Goal: Information Seeking & Learning: Learn about a topic

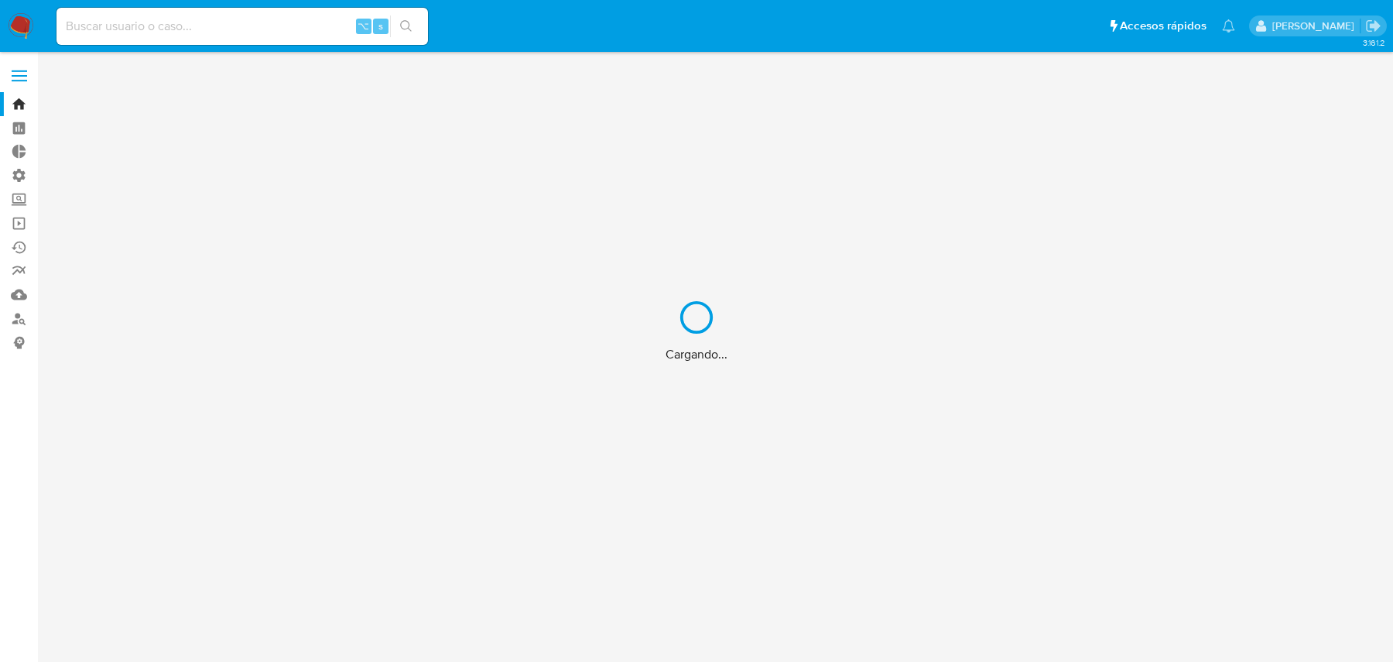
click at [266, 22] on div "Cargando..." at bounding box center [696, 331] width 1393 height 662
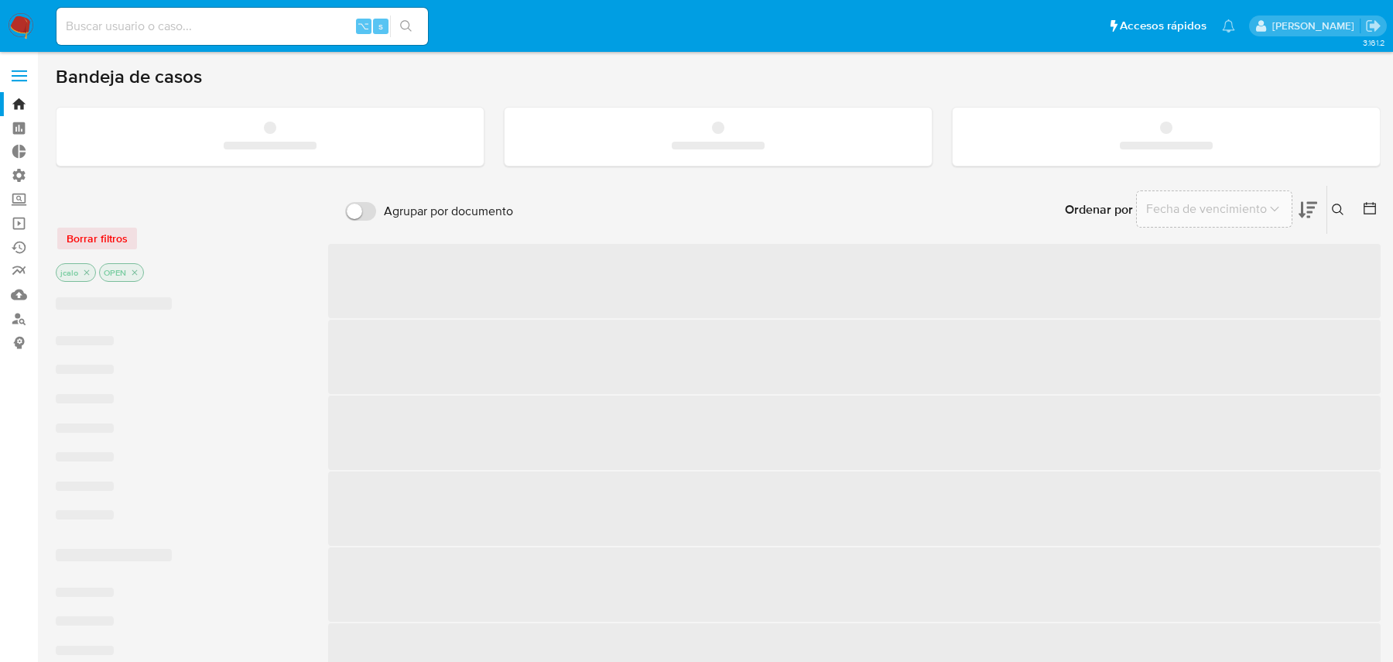
click at [214, 33] on input at bounding box center [241, 26] width 371 height 20
paste input "RLTVfStnRViCOJ0WKYhw1U98"
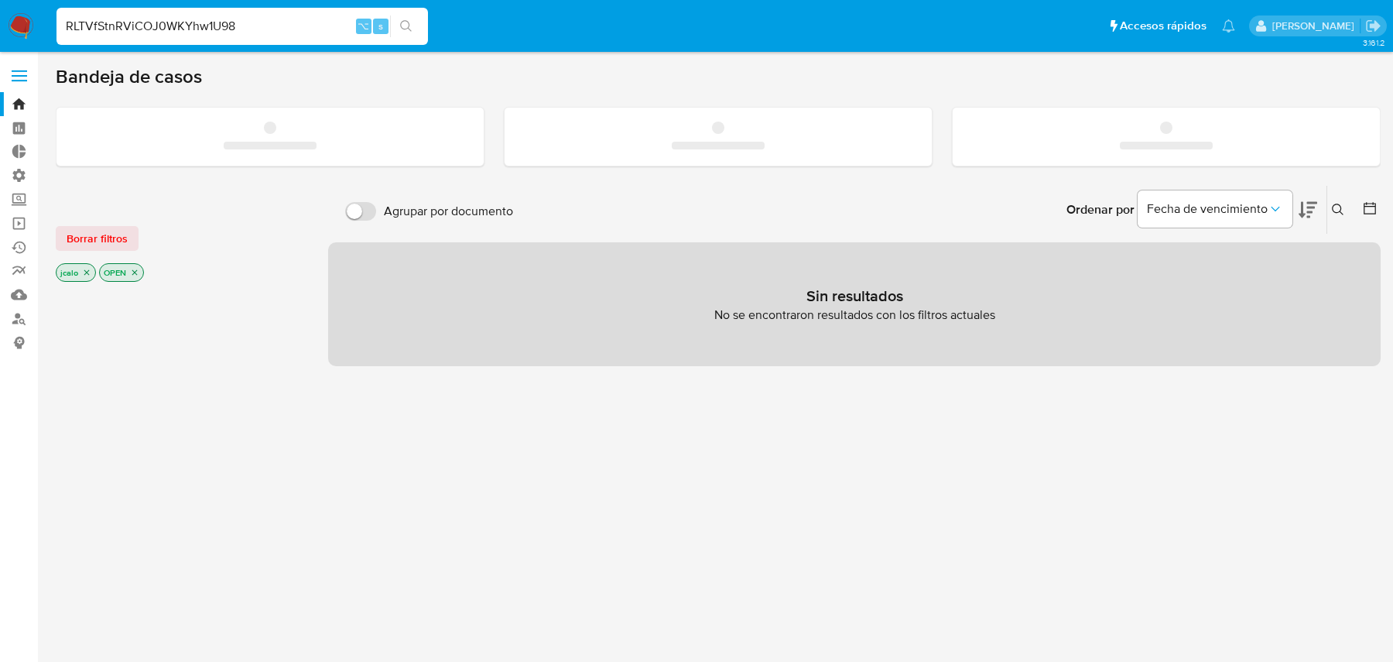
type input "RLTVfStnRViCOJ0WKYhw1U98"
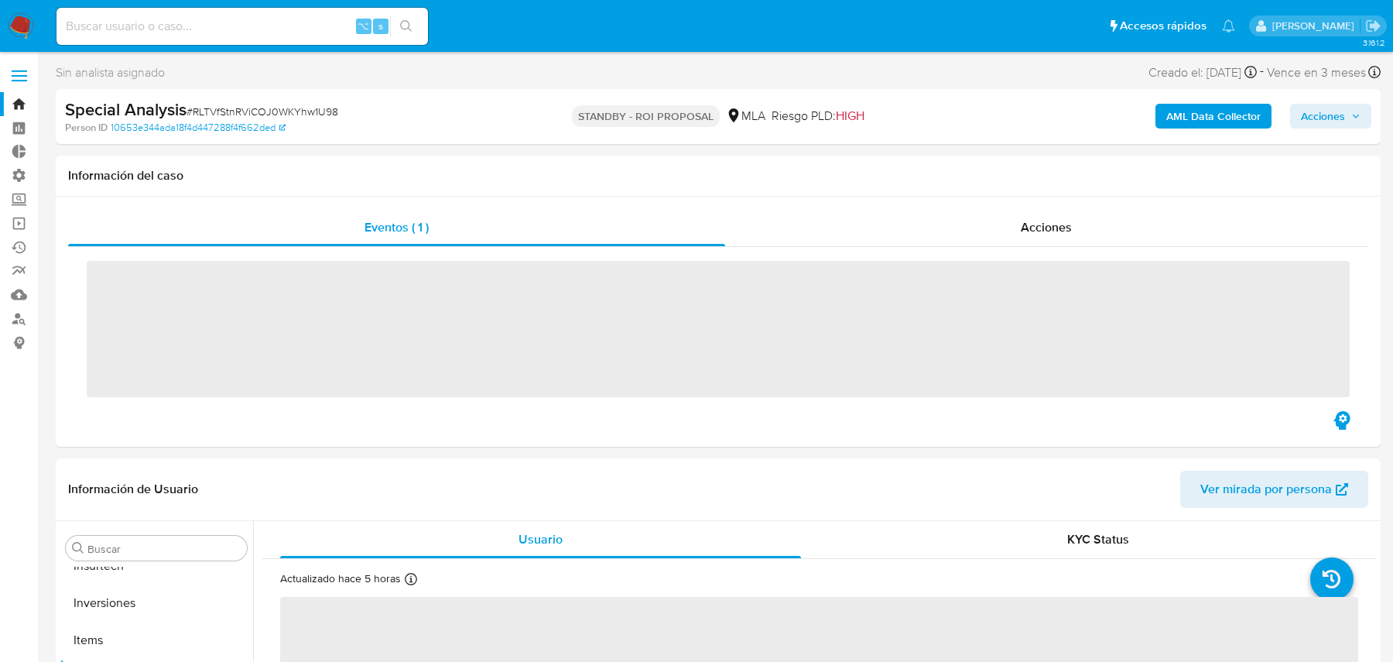
scroll to position [802, 0]
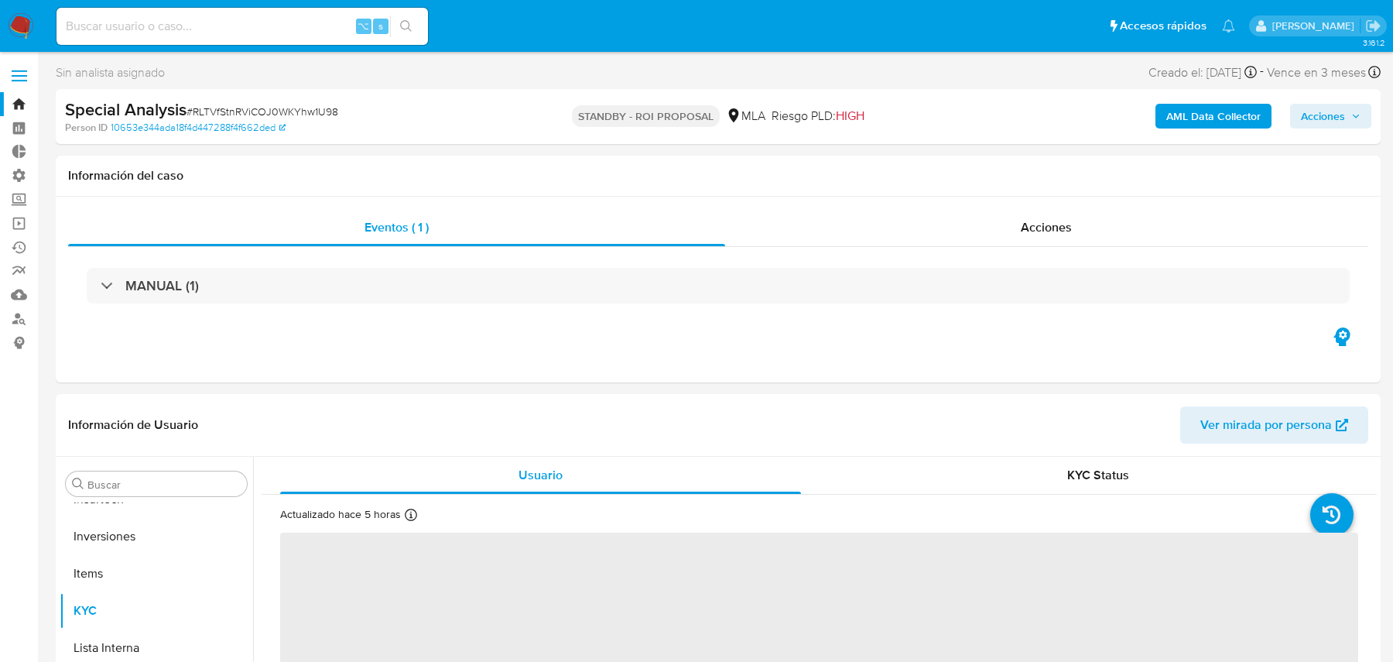
click at [1195, 121] on b "AML Data Collector" at bounding box center [1213, 116] width 94 height 25
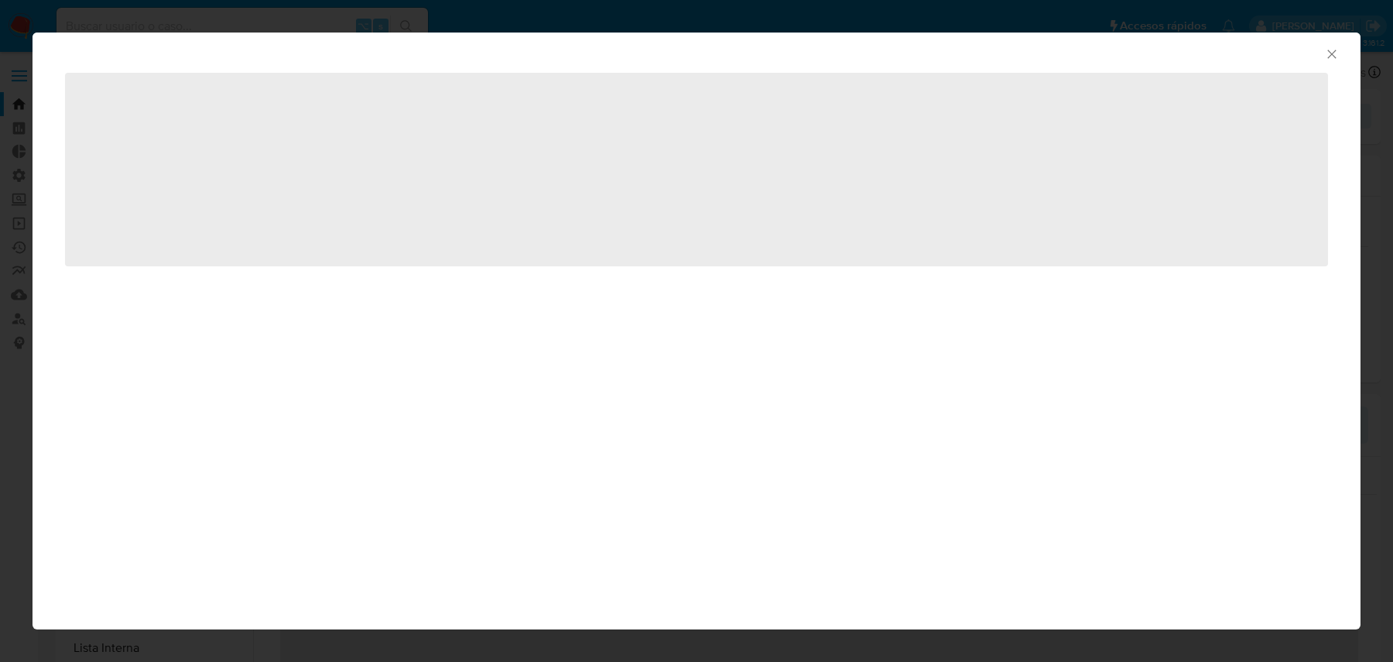
select select "10"
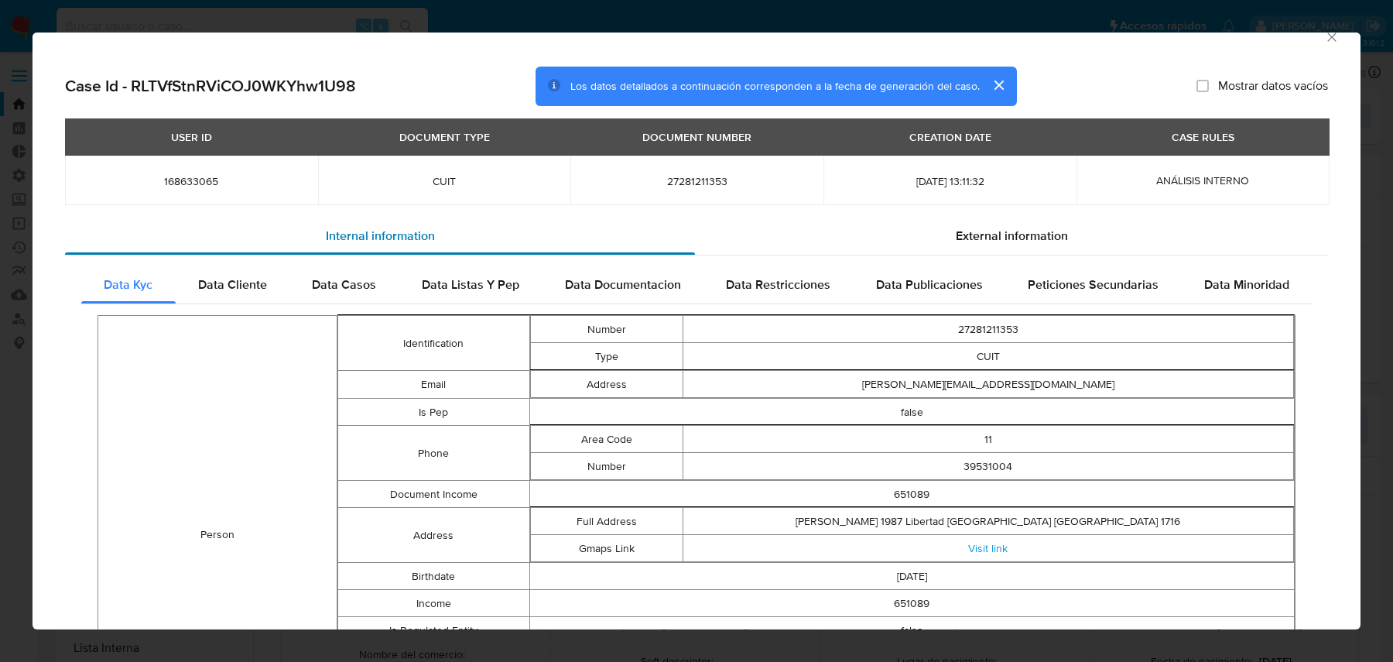
scroll to position [18, 0]
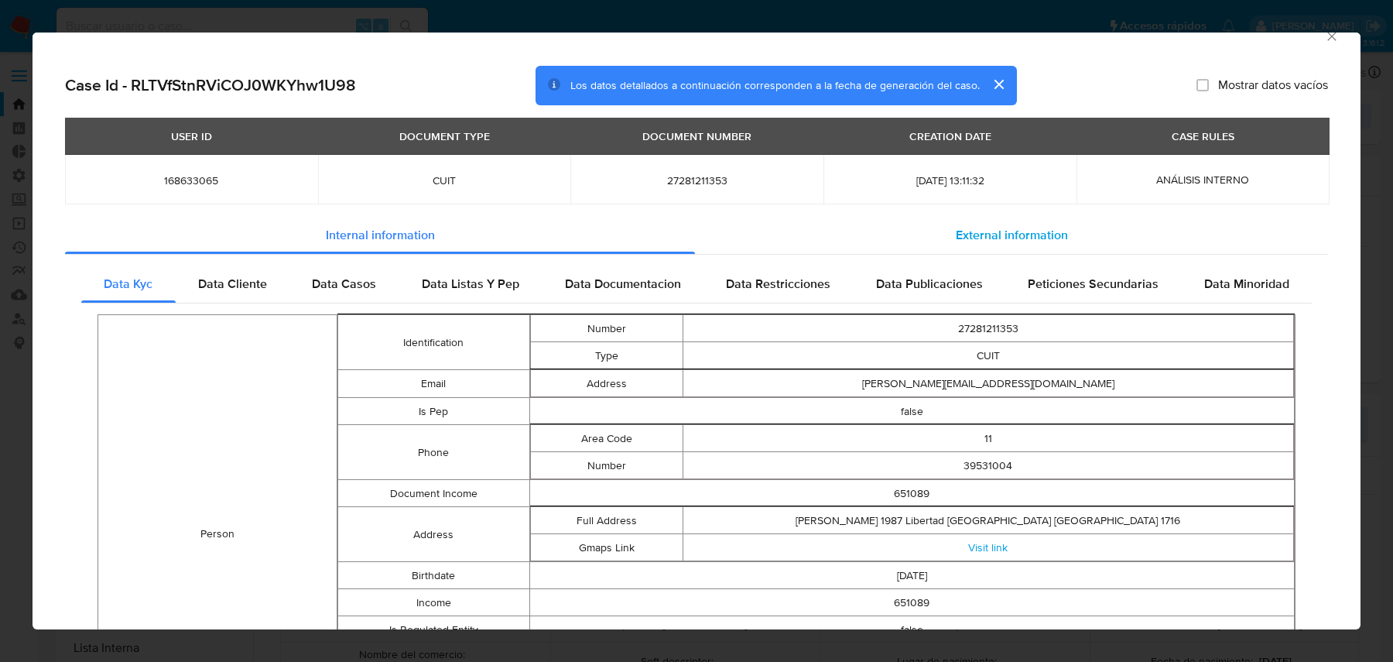
click at [704, 218] on div "External information" at bounding box center [1011, 235] width 633 height 37
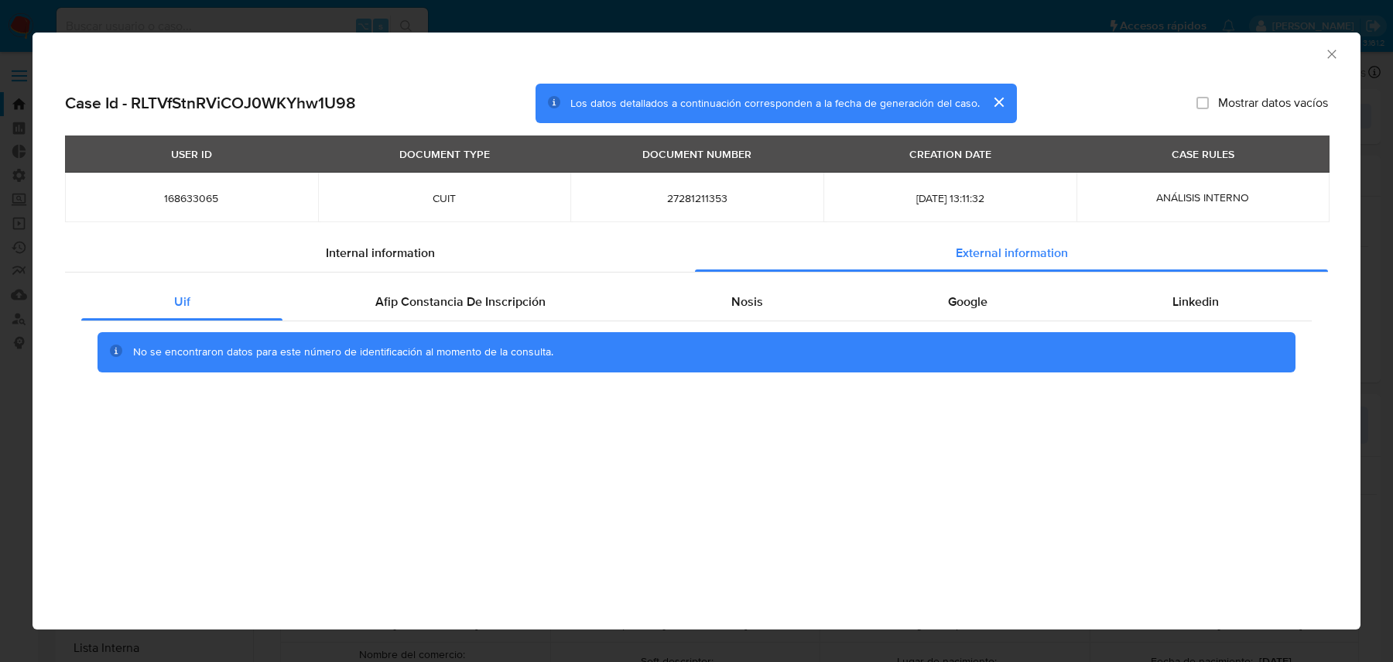
click at [409, 330] on div "No se encontraron datos para este número de identificación al momento de la con…" at bounding box center [696, 352] width 1230 height 62
click at [412, 310] on span "Afip Constancia De Inscripción" at bounding box center [460, 301] width 170 height 18
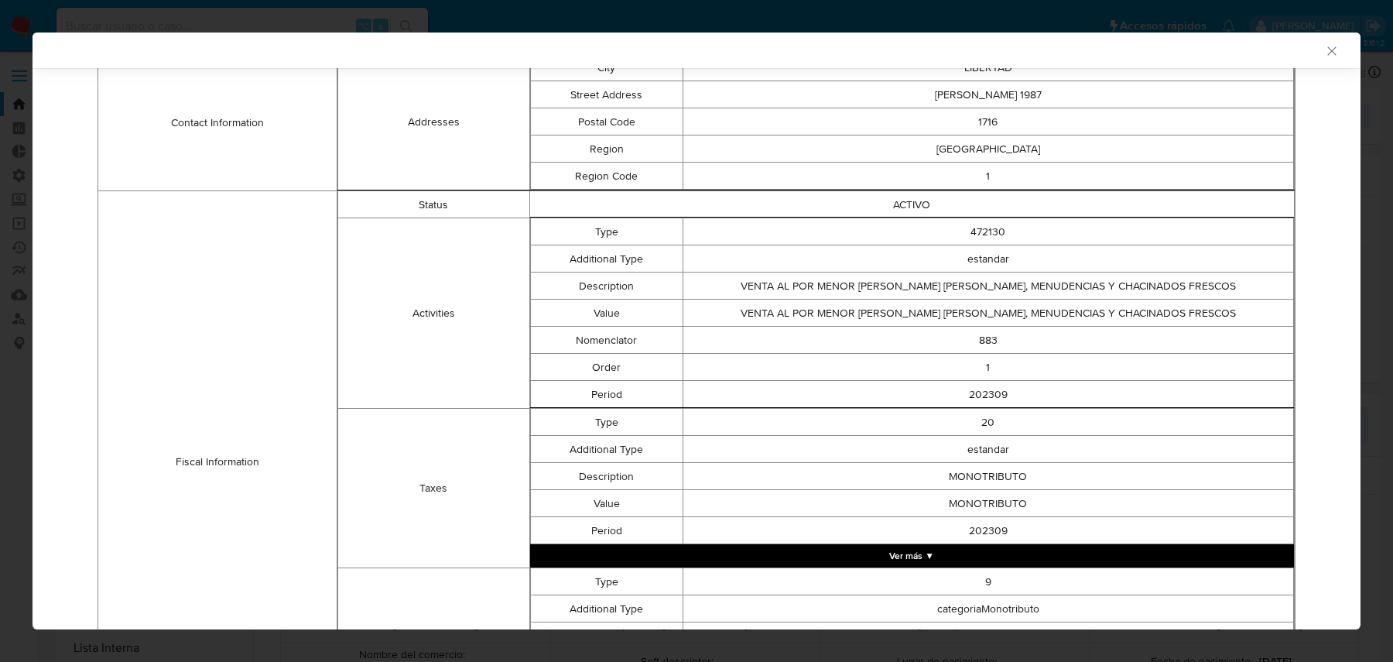
scroll to position [387, 0]
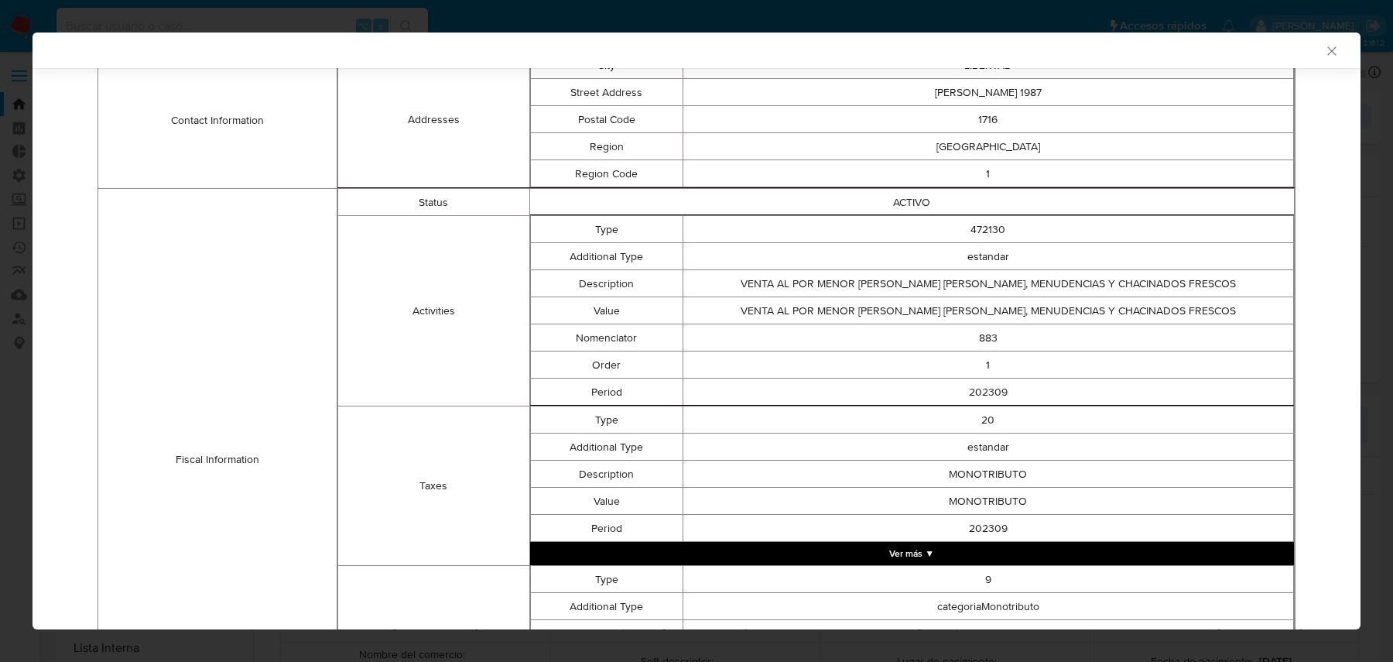
click at [812, 290] on td "VENTA AL POR MENOR [PERSON_NAME] [PERSON_NAME], MENUDENCIAS Y CHACINADOS FRESCOS" at bounding box center [987, 283] width 610 height 27
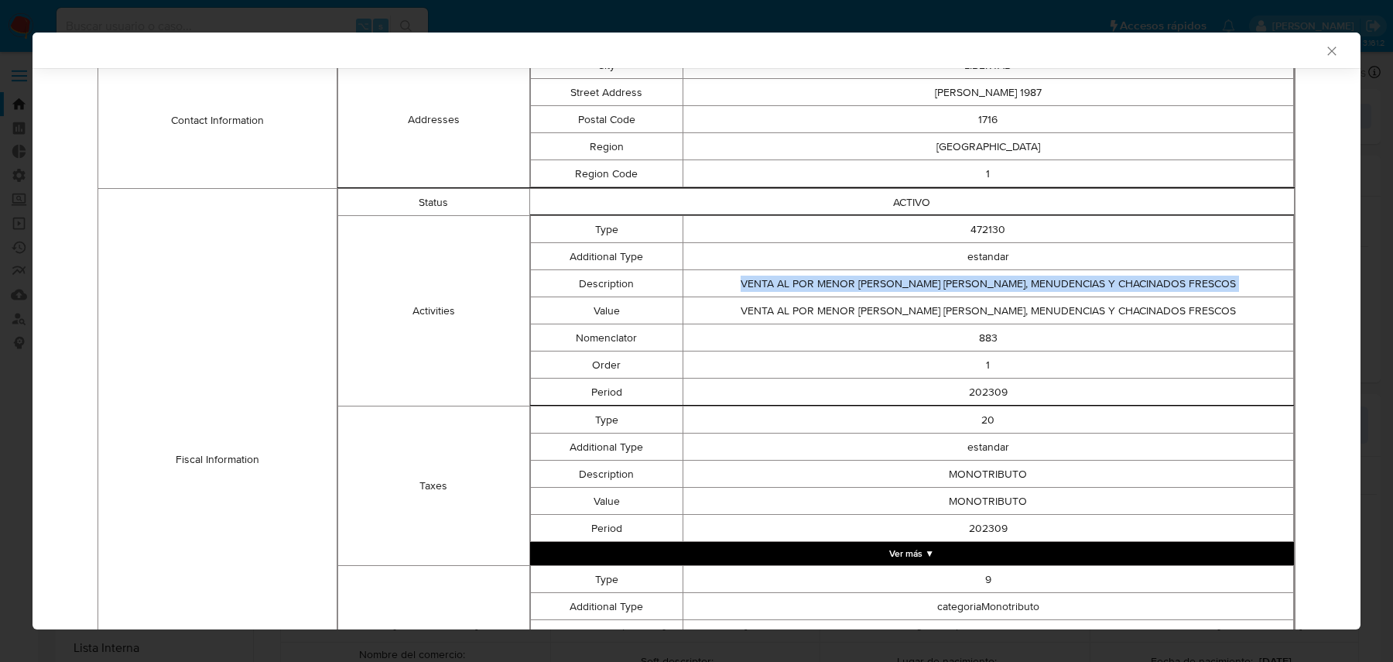
click at [836, 310] on td "VENTA AL POR MENOR [PERSON_NAME] [PERSON_NAME], MENUDENCIAS Y CHACINADOS FRESCOS" at bounding box center [987, 310] width 610 height 27
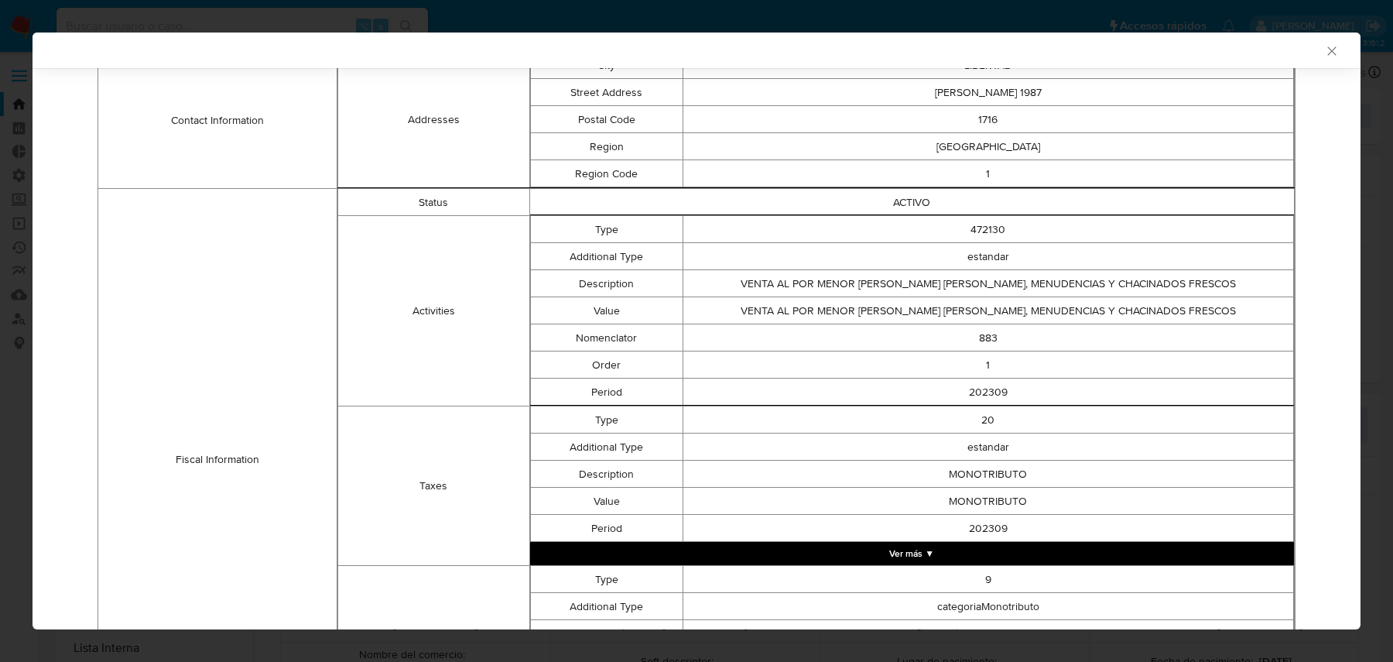
click at [836, 310] on td "VENTA AL POR MENOR [PERSON_NAME] [PERSON_NAME], MENUDENCIAS Y CHACINADOS FRESCOS" at bounding box center [987, 310] width 610 height 27
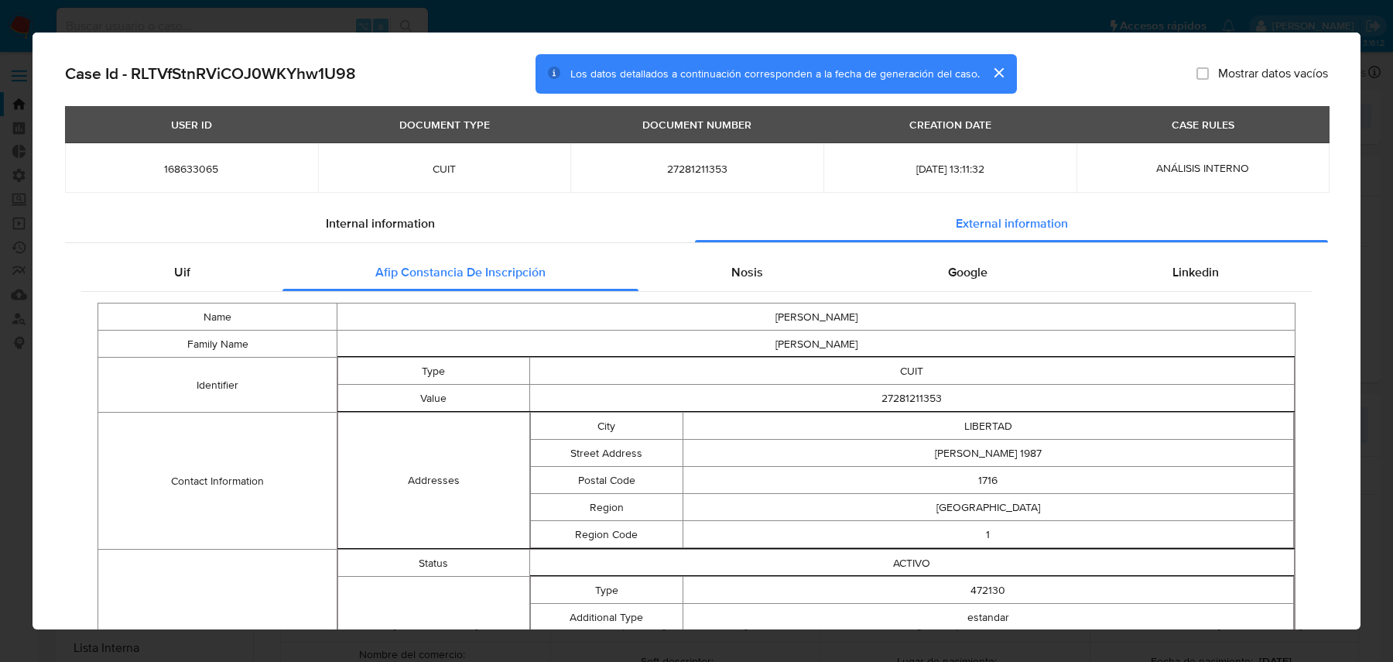
scroll to position [540, 0]
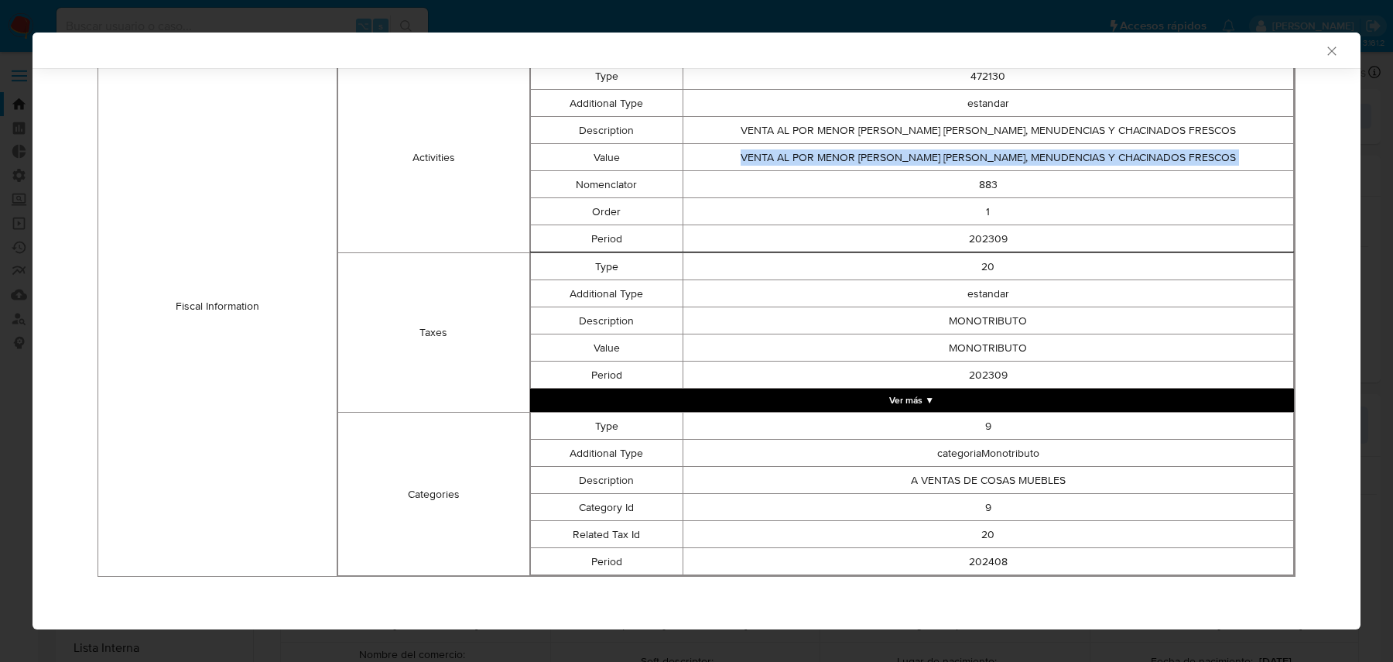
click at [746, 391] on button "Ver más ▼" at bounding box center [912, 399] width 764 height 23
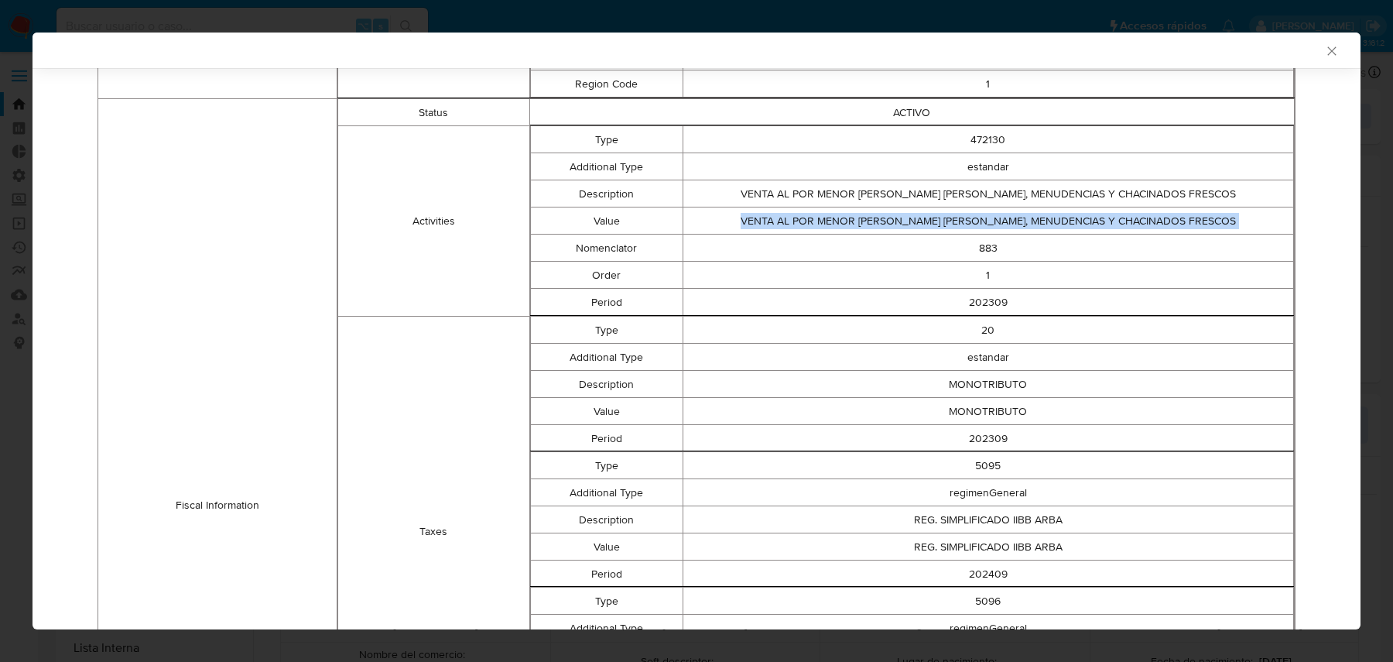
scroll to position [450, 0]
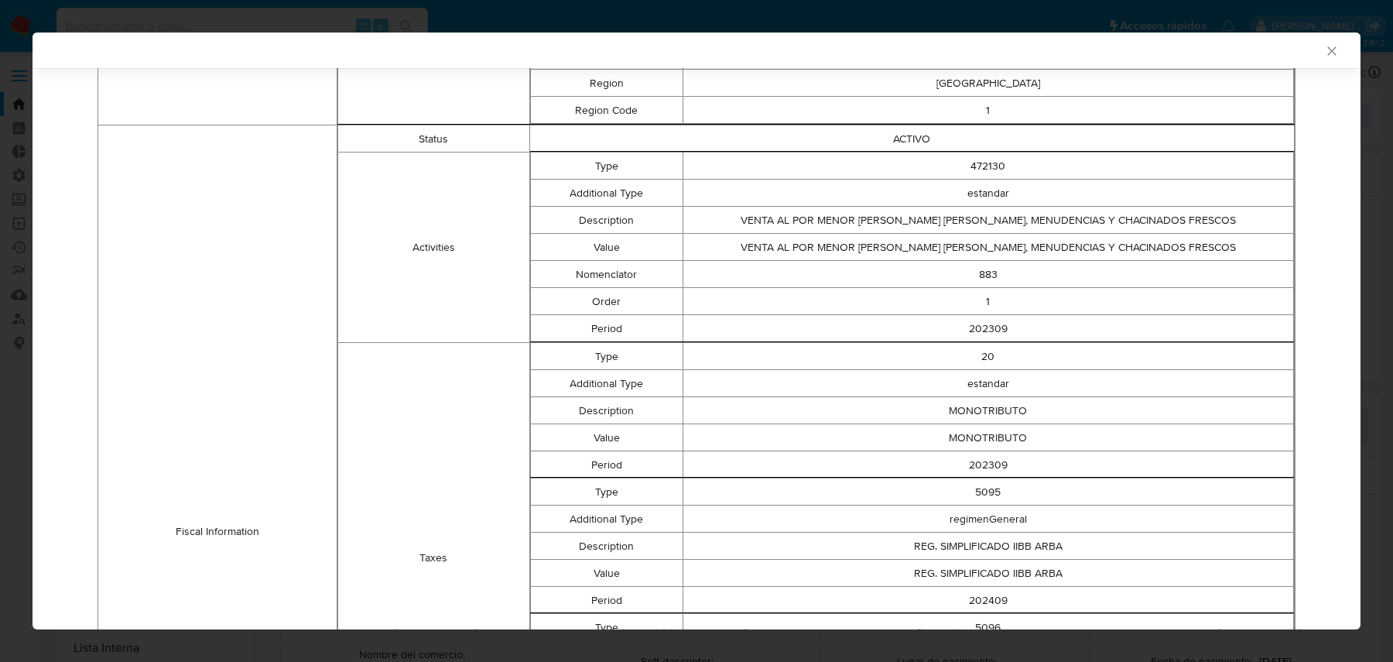
click at [746, 362] on td "20" at bounding box center [987, 356] width 610 height 27
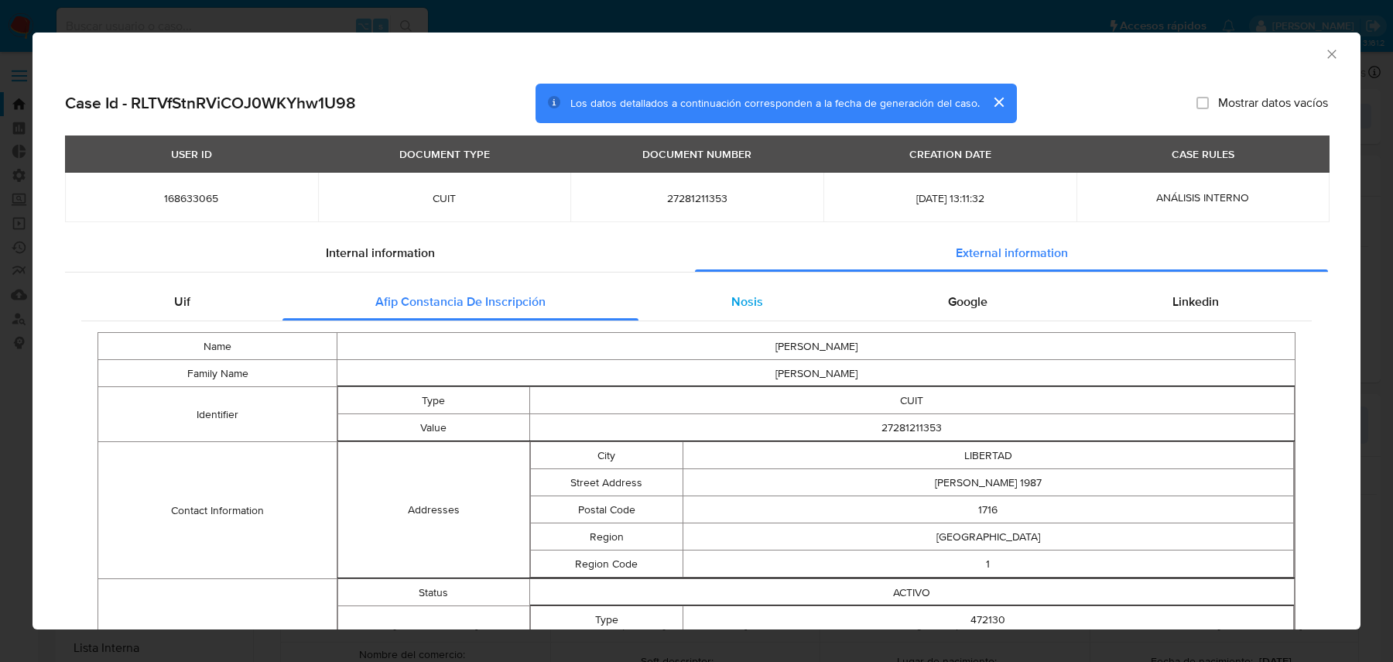
click at [705, 310] on div "Nosis" at bounding box center [746, 301] width 217 height 37
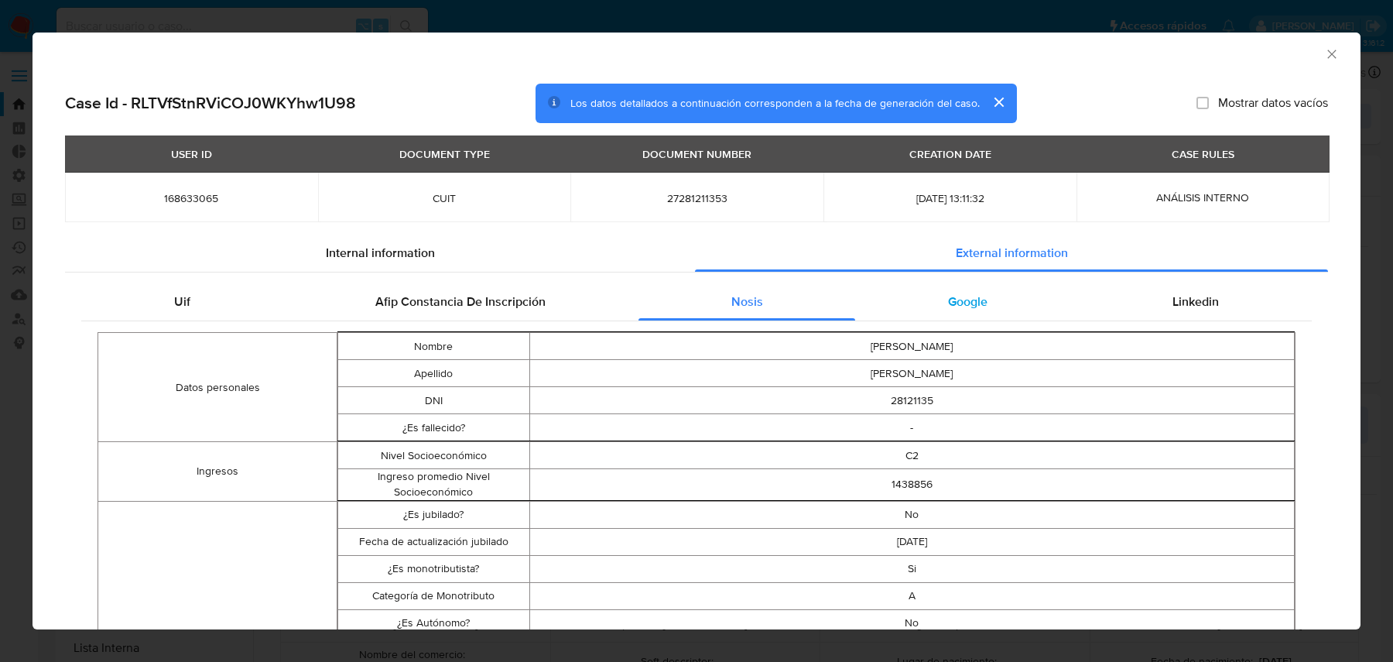
click at [1001, 291] on div "Google" at bounding box center [967, 301] width 224 height 37
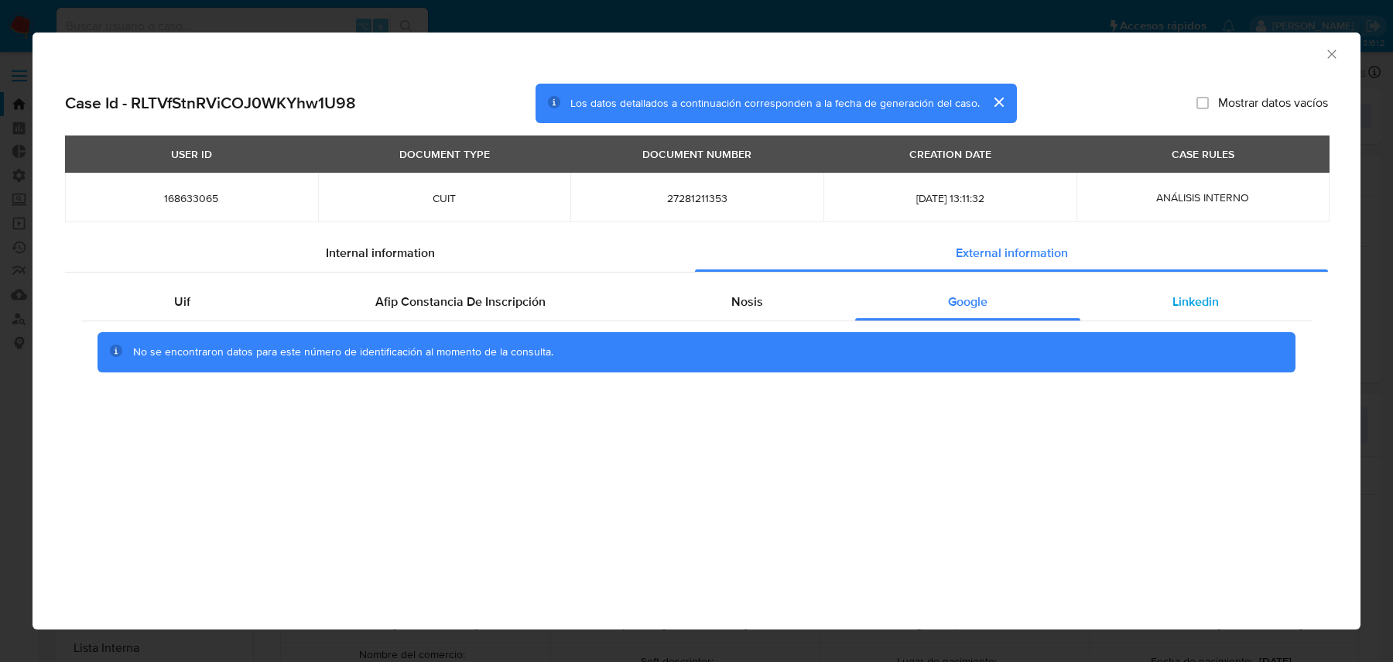
click at [1119, 296] on div "Linkedin" at bounding box center [1195, 301] width 231 height 37
click at [247, 296] on div "Uif" at bounding box center [181, 301] width 201 height 37
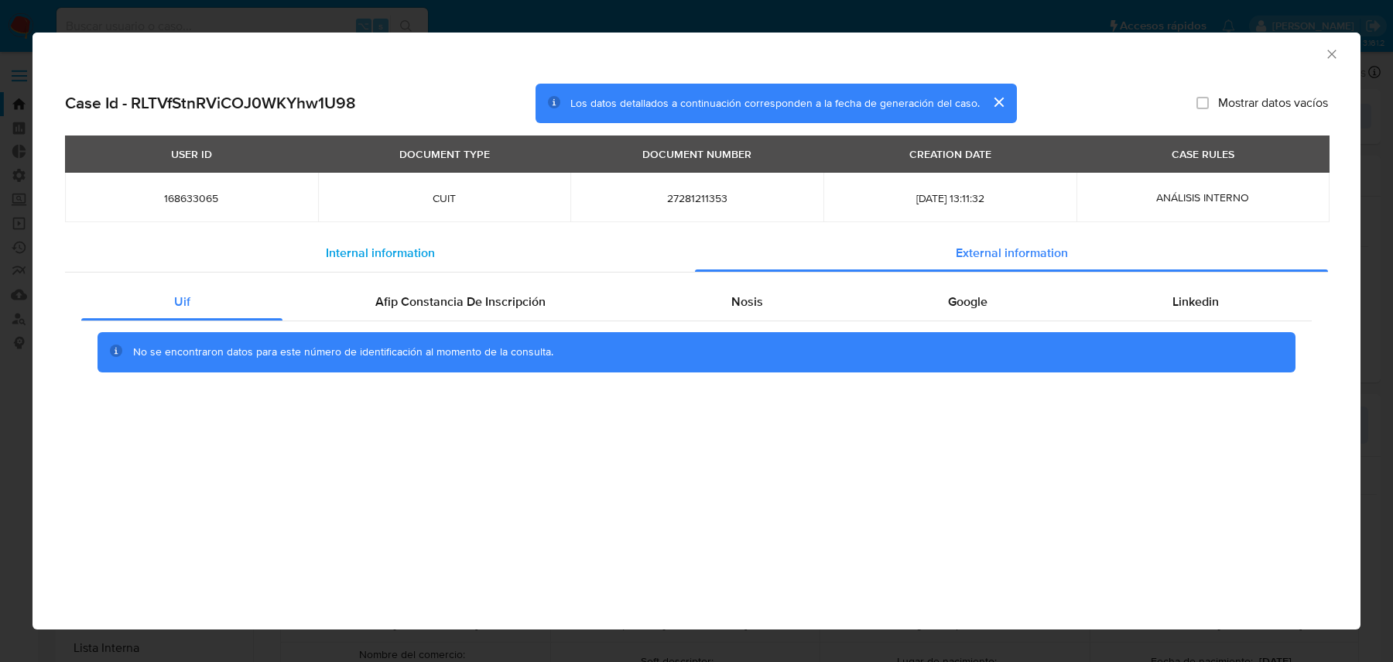
click at [289, 262] on div "Internal information" at bounding box center [380, 252] width 630 height 37
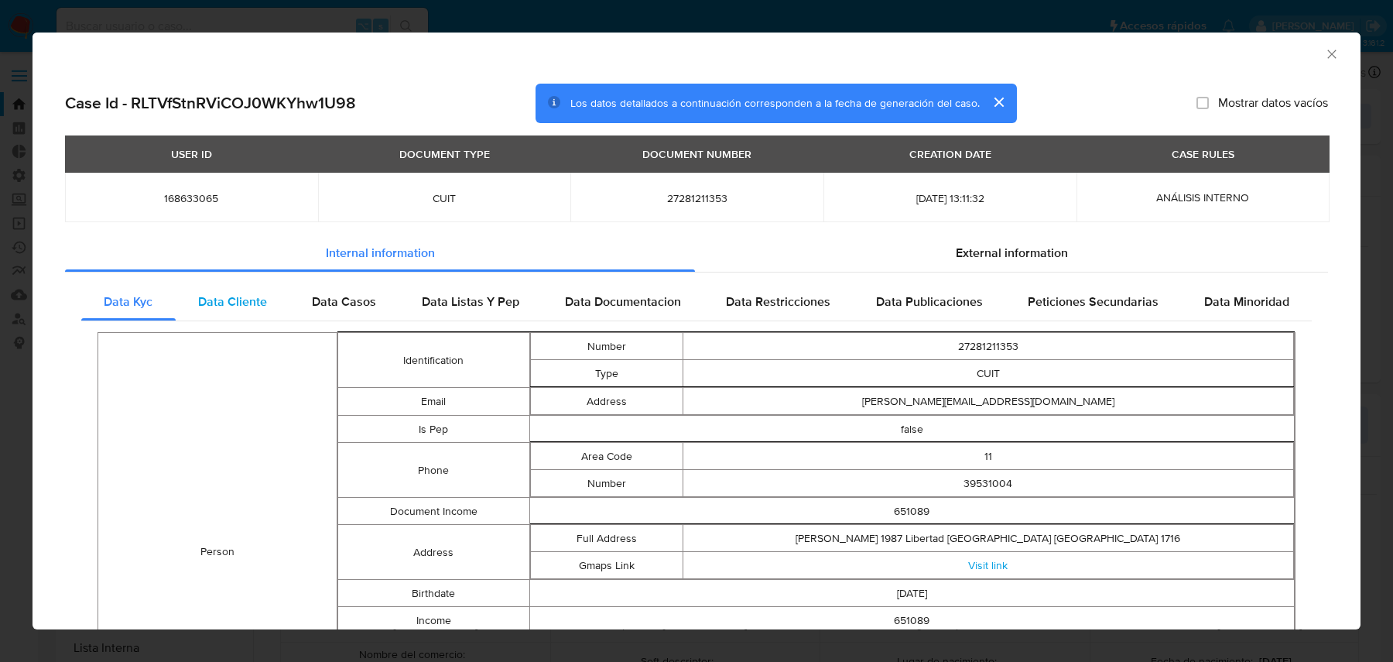
click at [247, 297] on span "Data Cliente" at bounding box center [232, 301] width 69 height 18
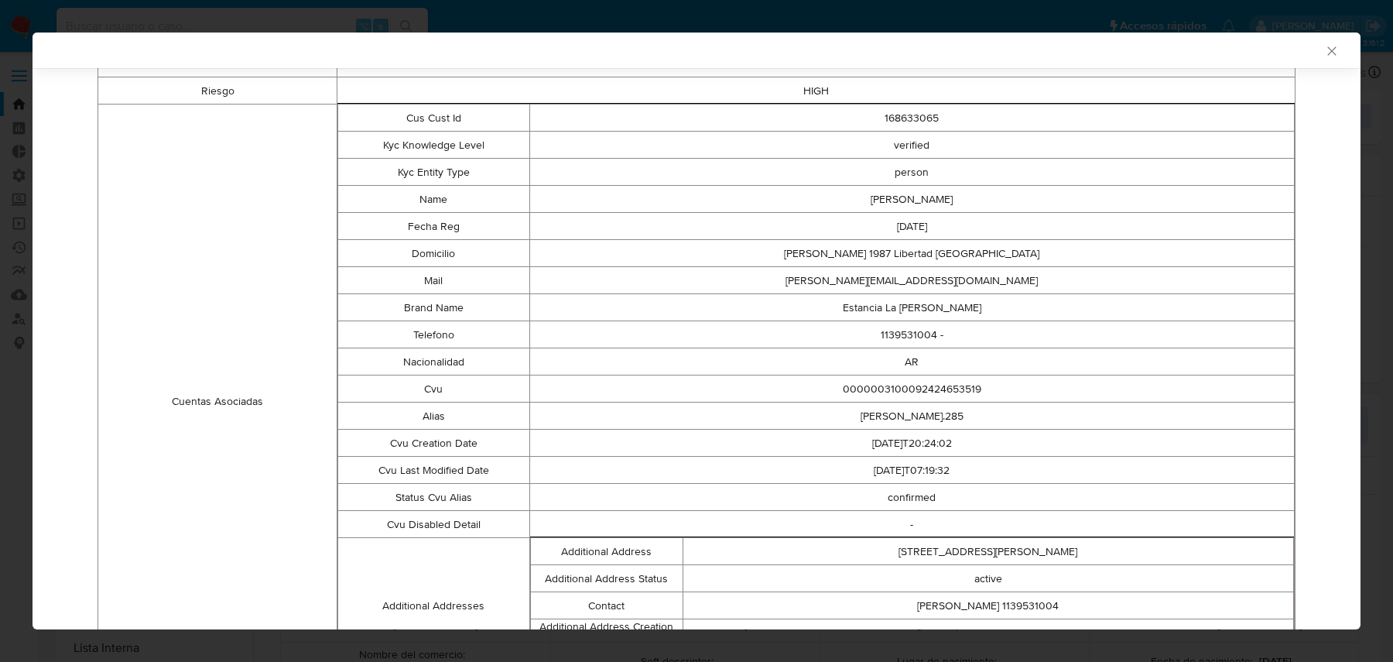
scroll to position [429, 0]
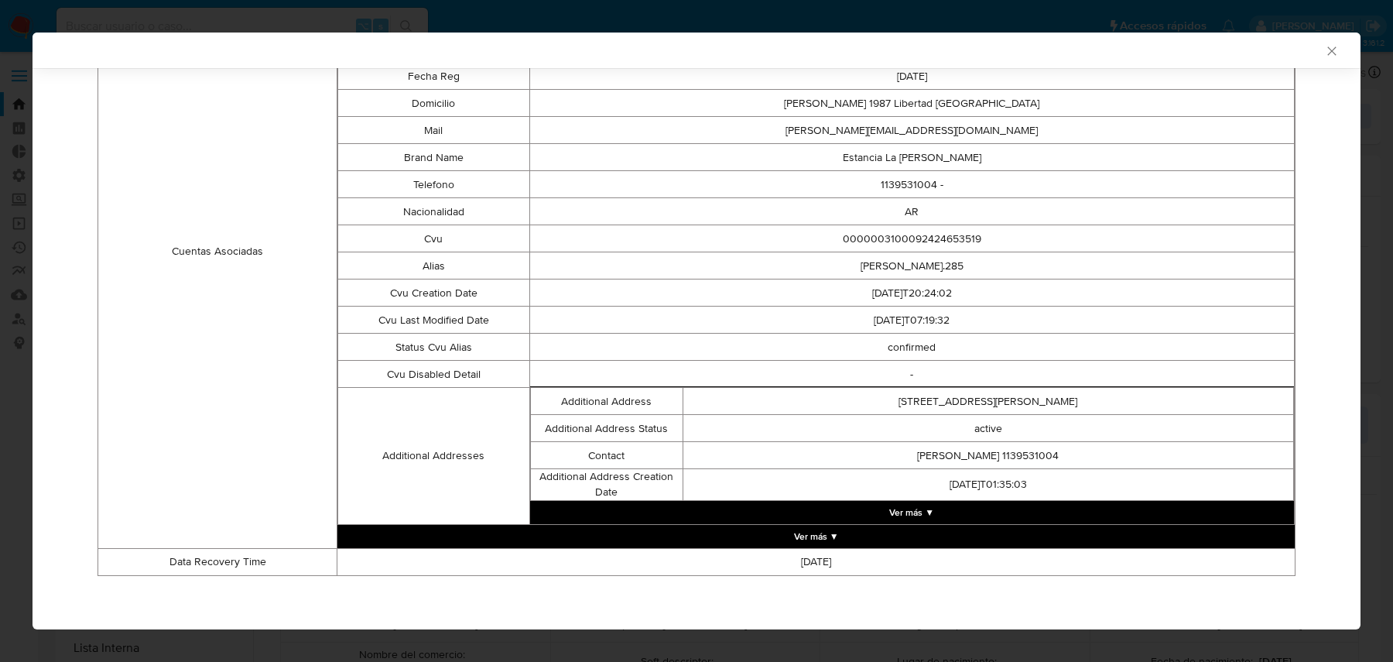
click at [622, 536] on button "Ver más ▼" at bounding box center [815, 536] width 957 height 23
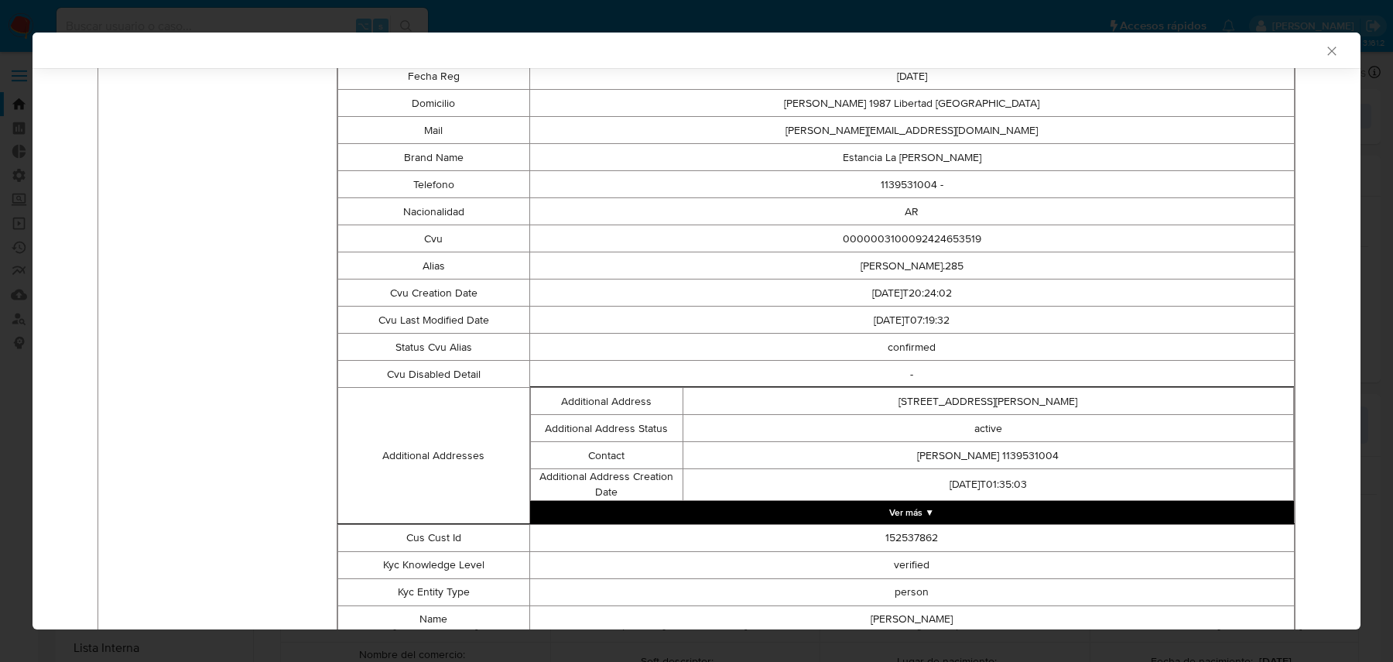
click at [646, 509] on button "Ver más ▼" at bounding box center [912, 512] width 764 height 23
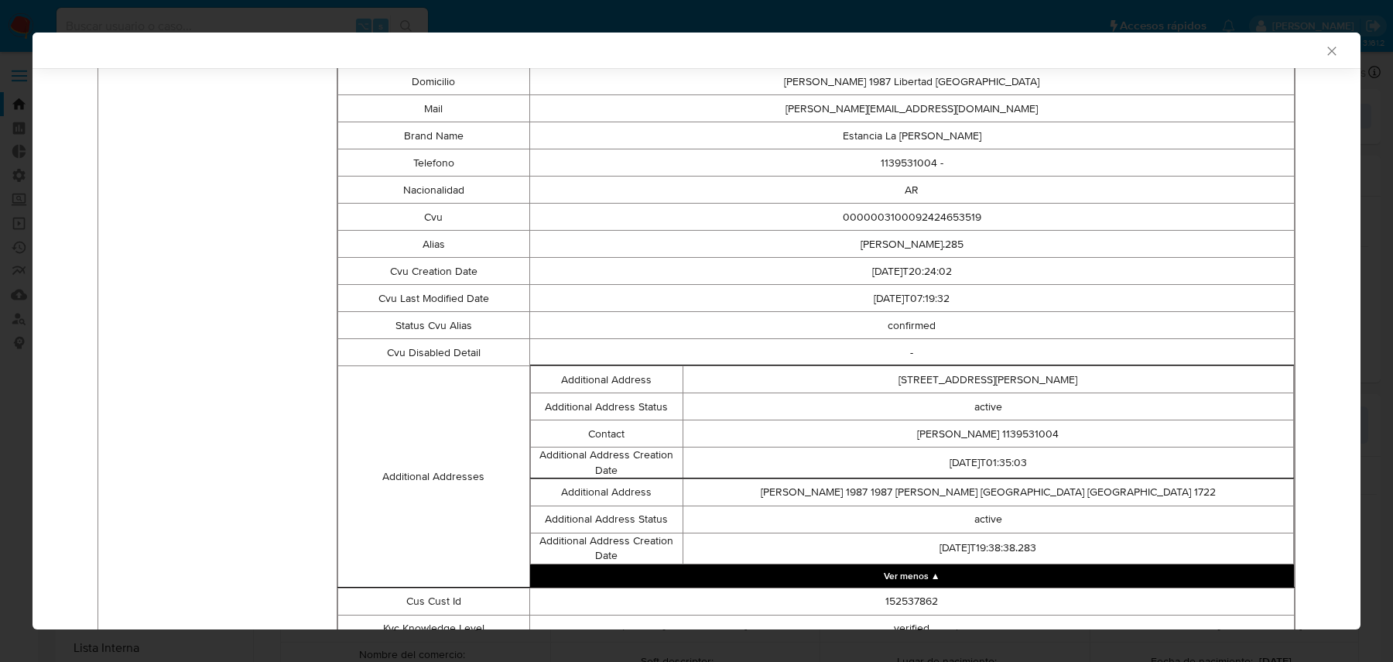
click at [646, 509] on td "Additional Address Status" at bounding box center [606, 518] width 152 height 27
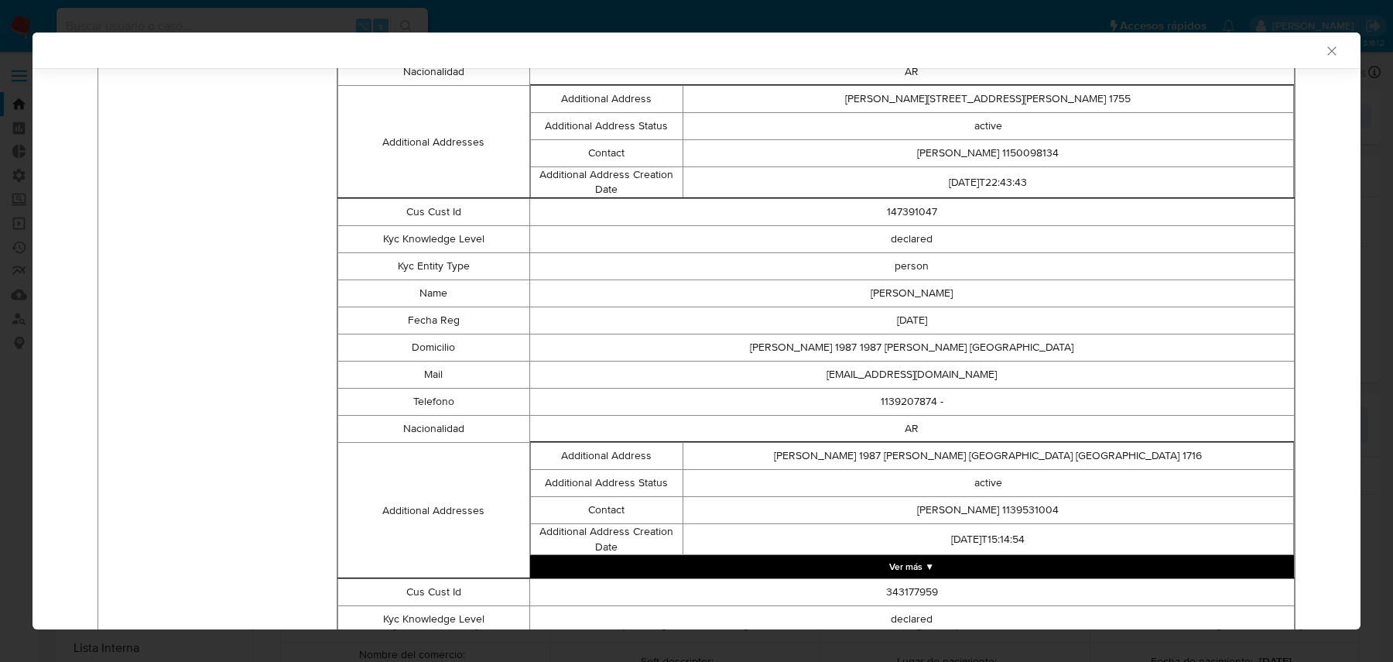
scroll to position [1533, 0]
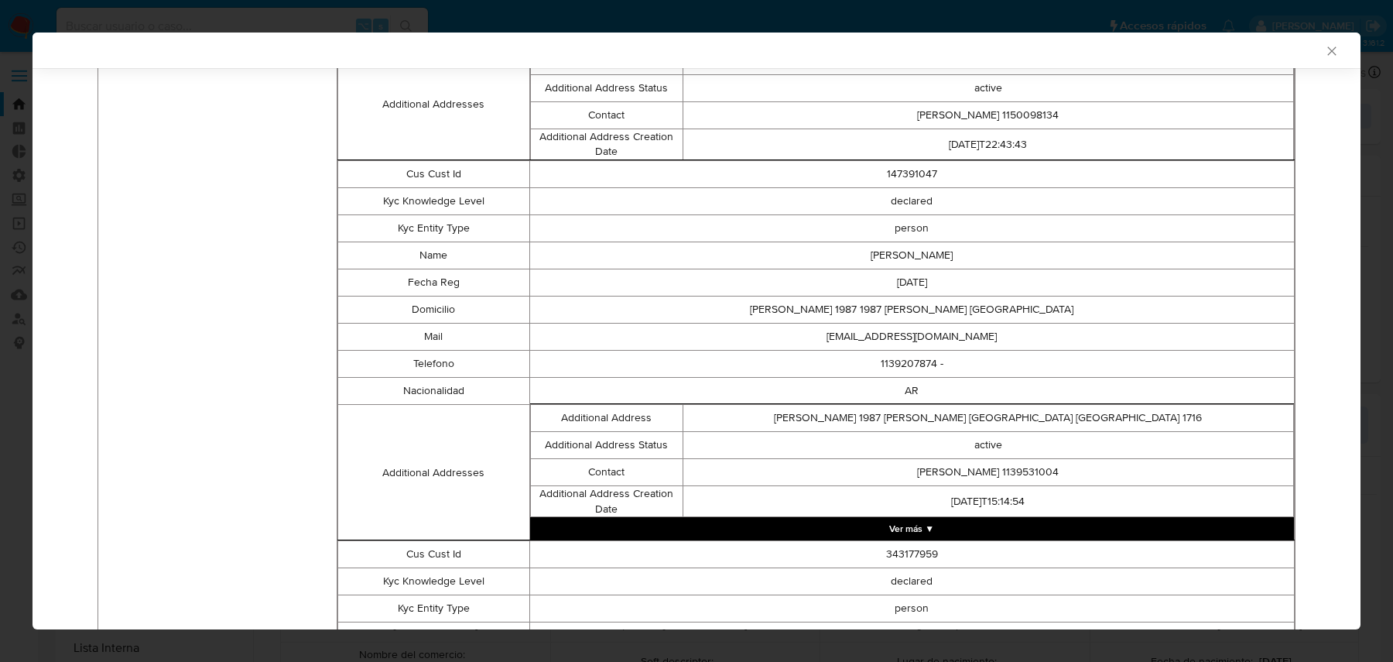
click at [692, 533] on button "Ver más ▼" at bounding box center [912, 528] width 764 height 23
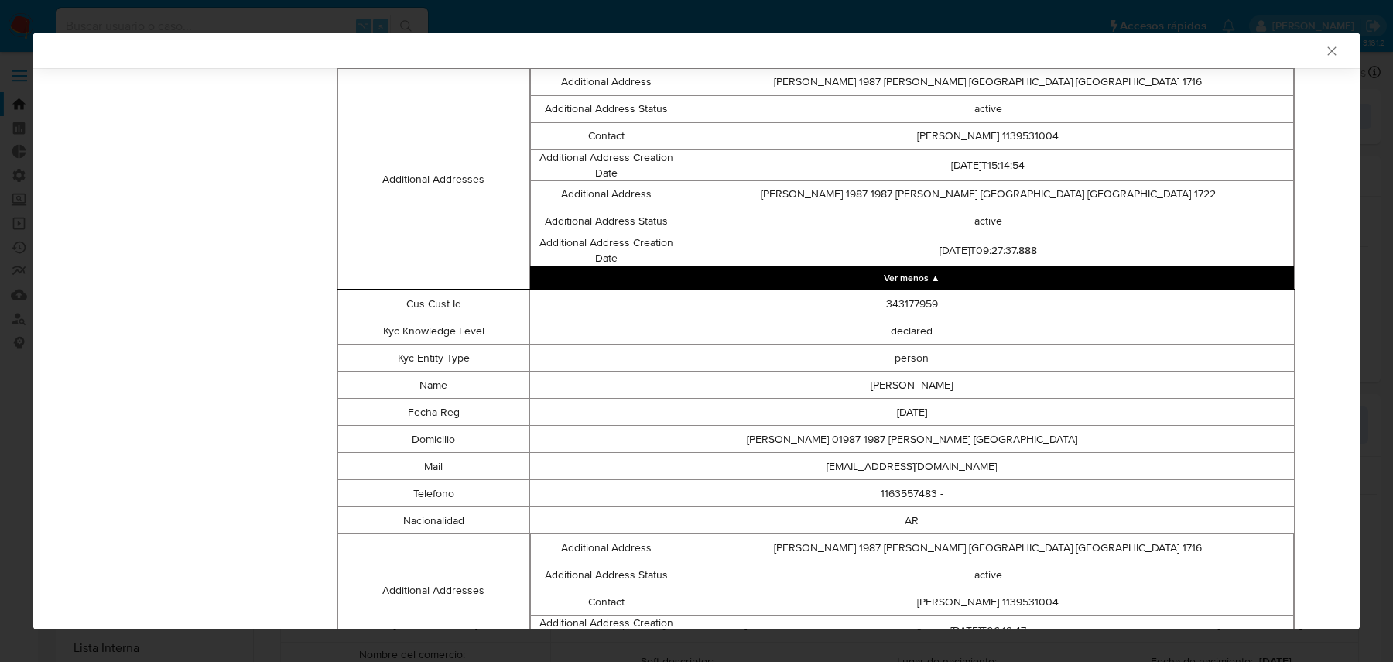
scroll to position [1992, 0]
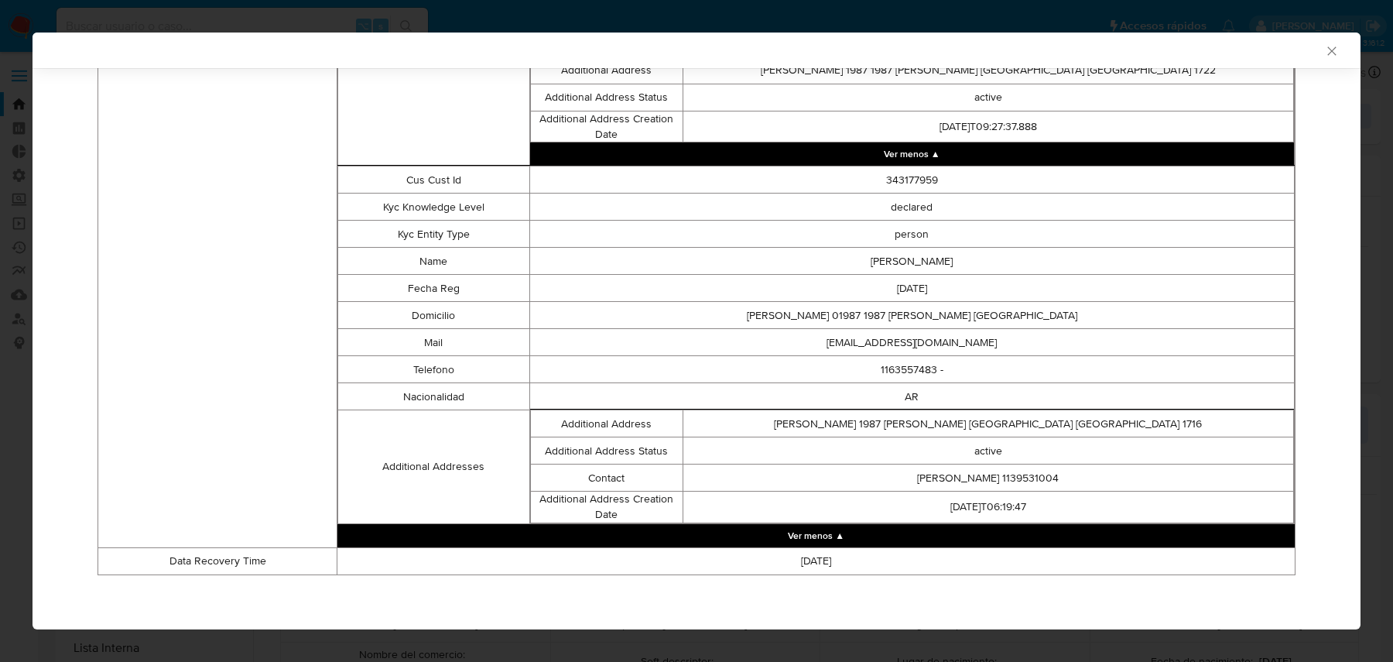
drag, startPoint x: 683, startPoint y: 537, endPoint x: 600, endPoint y: 468, distance: 108.3
click at [620, 420] on td "Additional Address" at bounding box center [606, 423] width 152 height 27
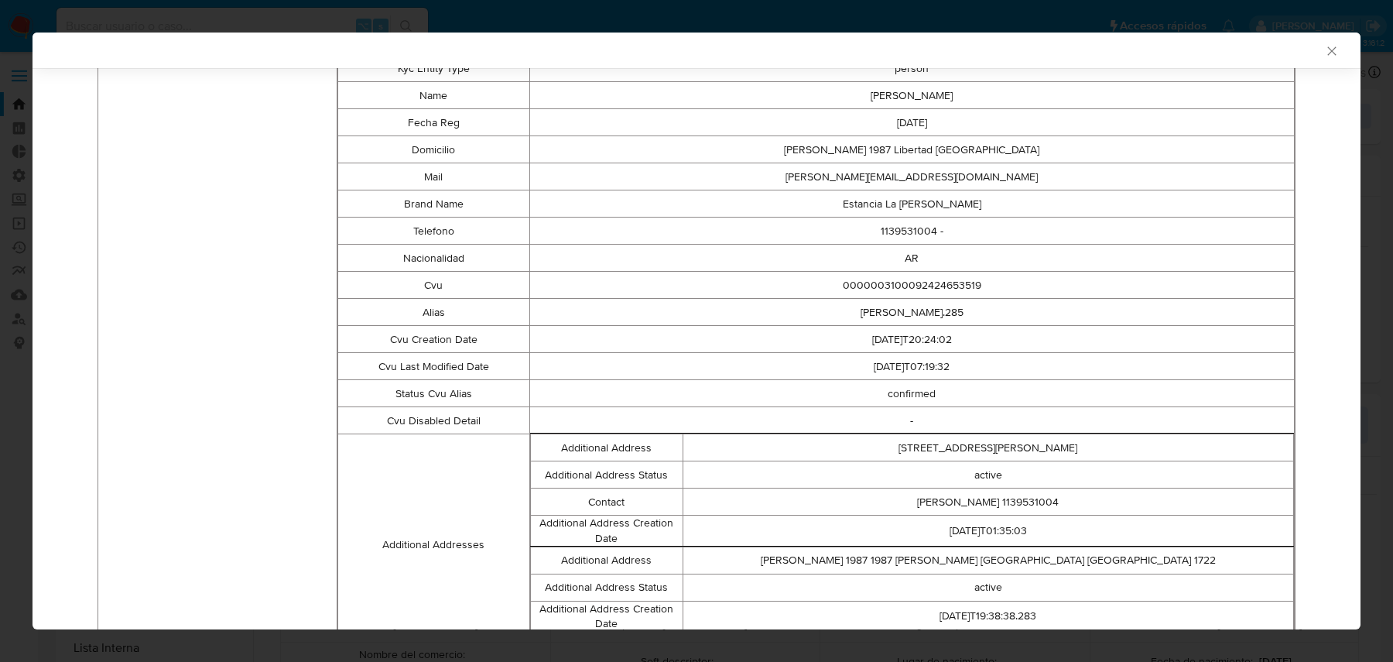
scroll to position [0, 0]
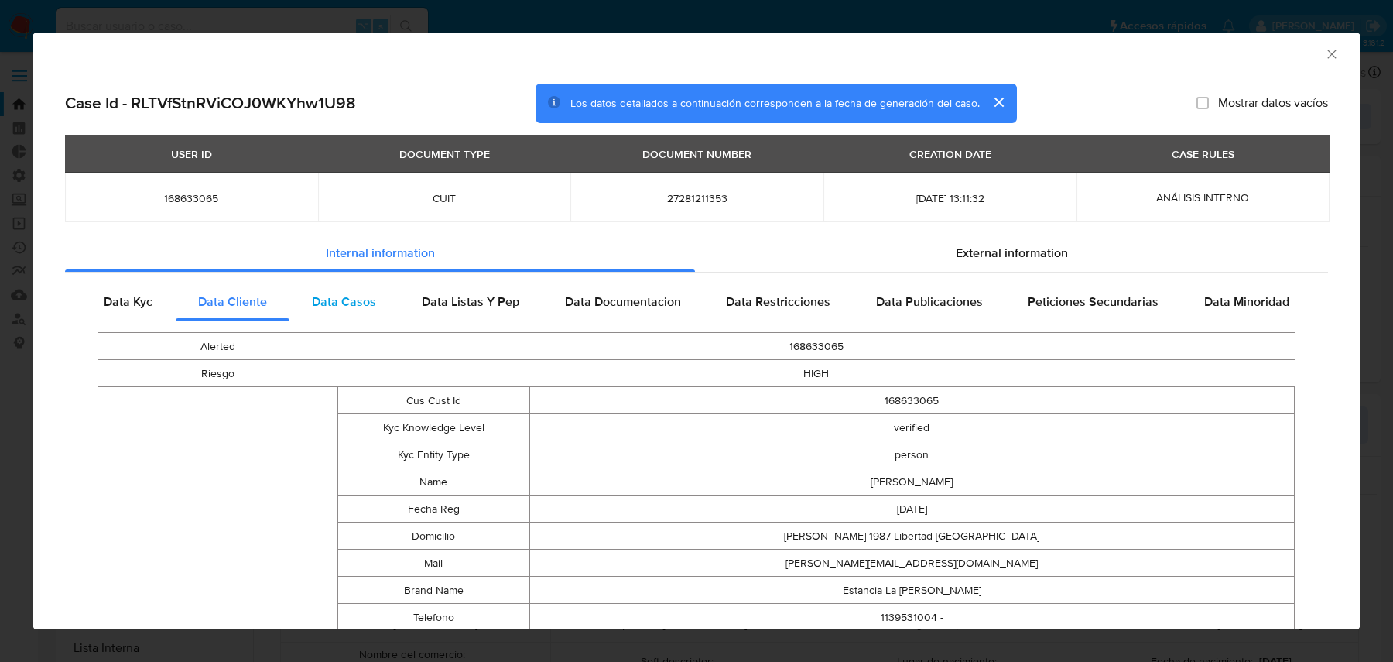
click at [378, 292] on div "Data Casos" at bounding box center [344, 301] width 110 height 37
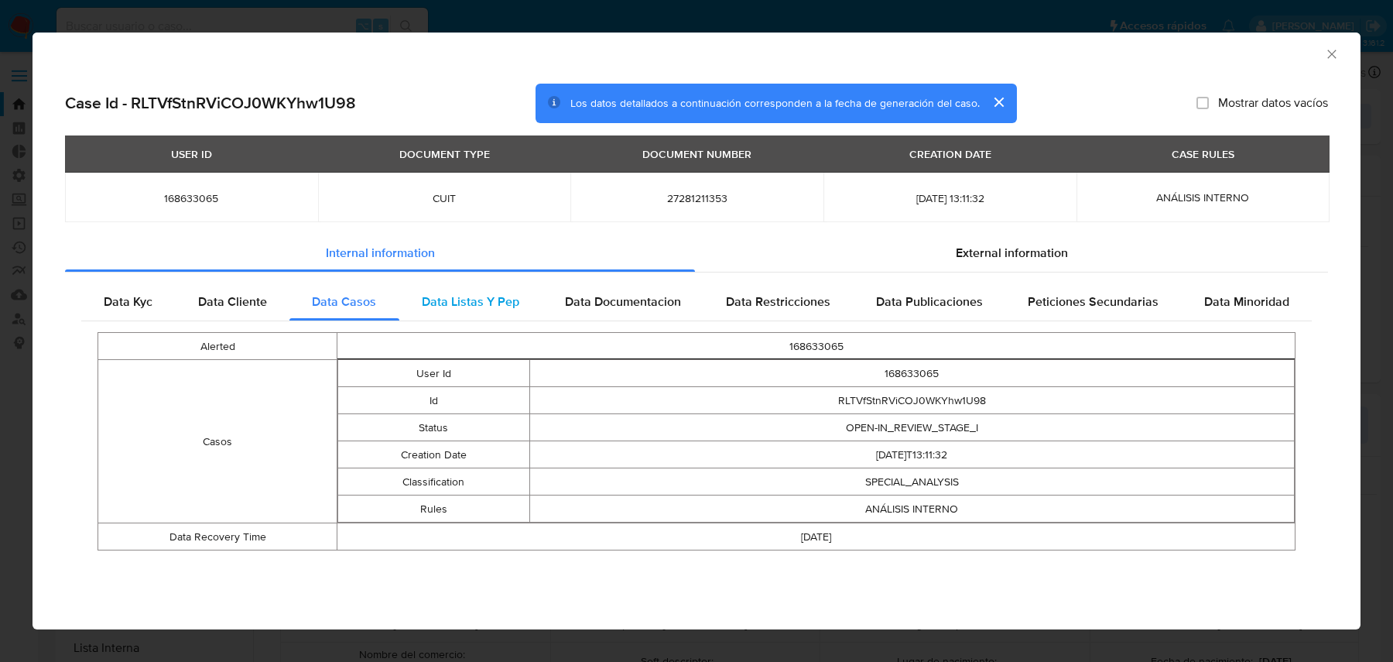
click at [470, 301] on span "Data Listas Y Pep" at bounding box center [470, 301] width 97 height 18
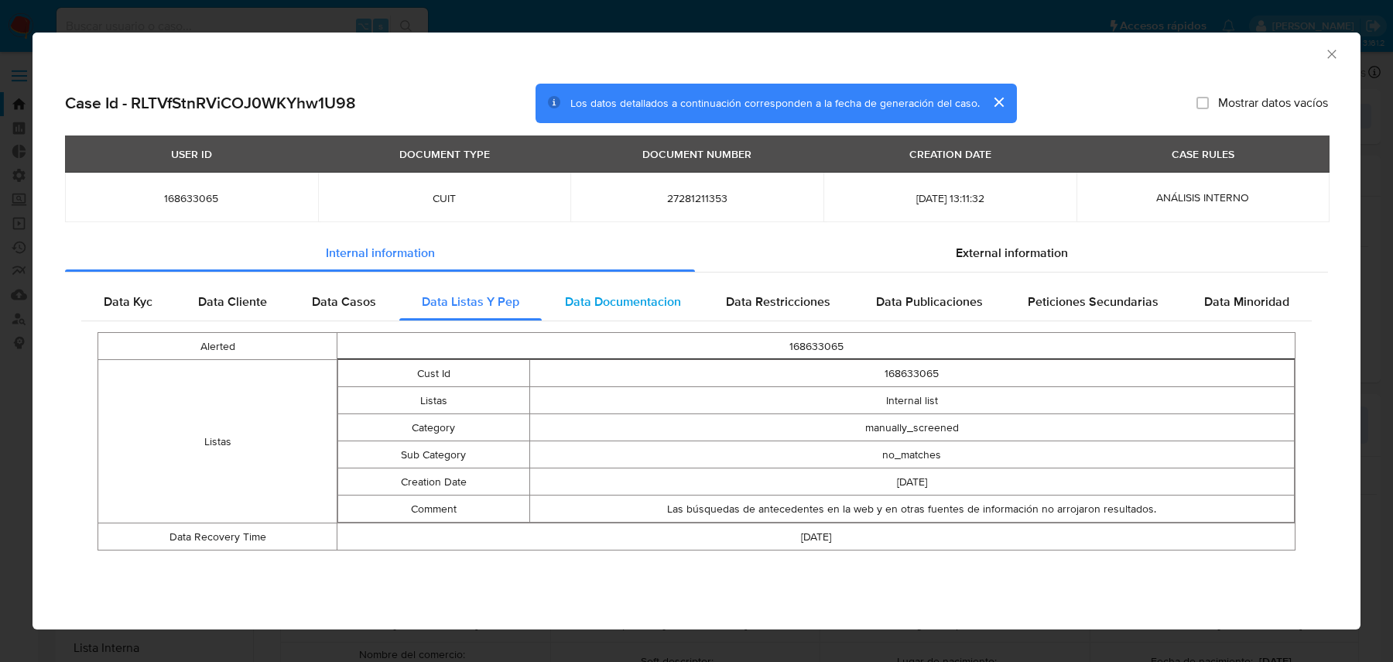
click at [624, 298] on span "Data Documentacion" at bounding box center [623, 301] width 116 height 18
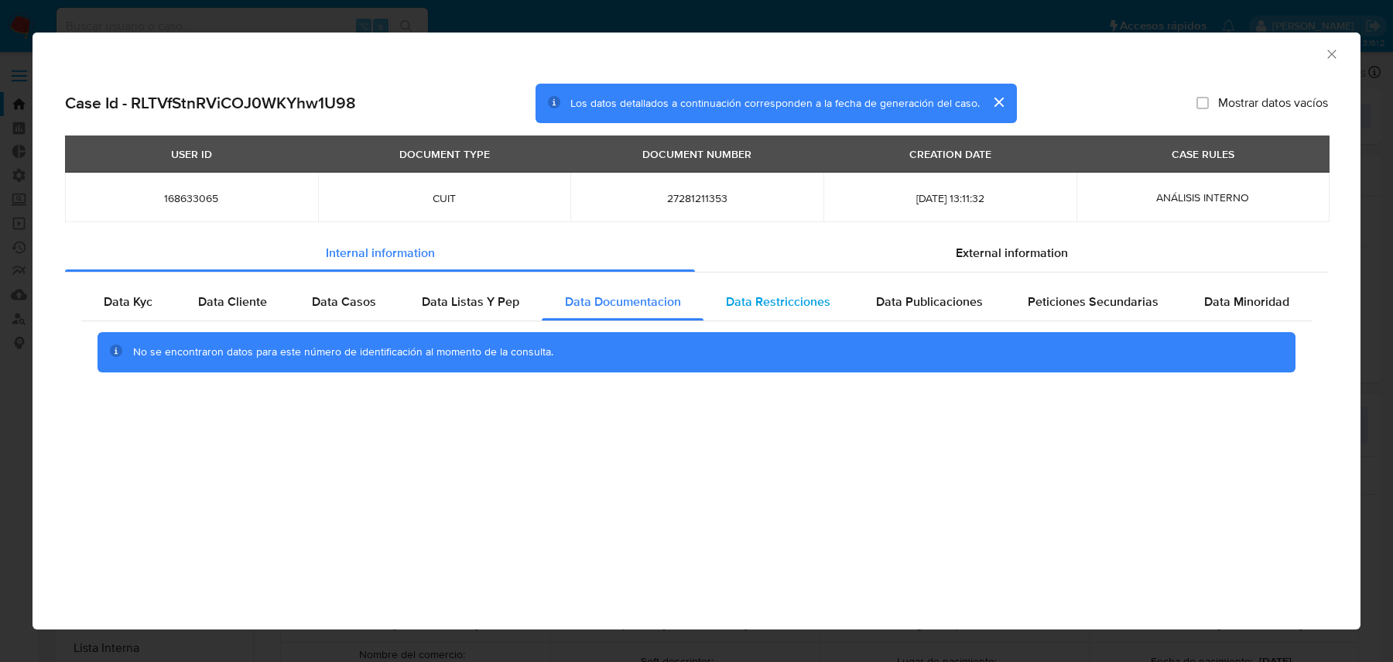
click at [764, 306] on span "Data Restricciones" at bounding box center [778, 301] width 104 height 18
click at [938, 280] on div "Data Kyc Data Cliente Data Casos Data Listas Y Pep Data Documentacion Data Rest…" at bounding box center [696, 332] width 1263 height 121
click at [926, 299] on span "Data Publicaciones" at bounding box center [929, 301] width 107 height 18
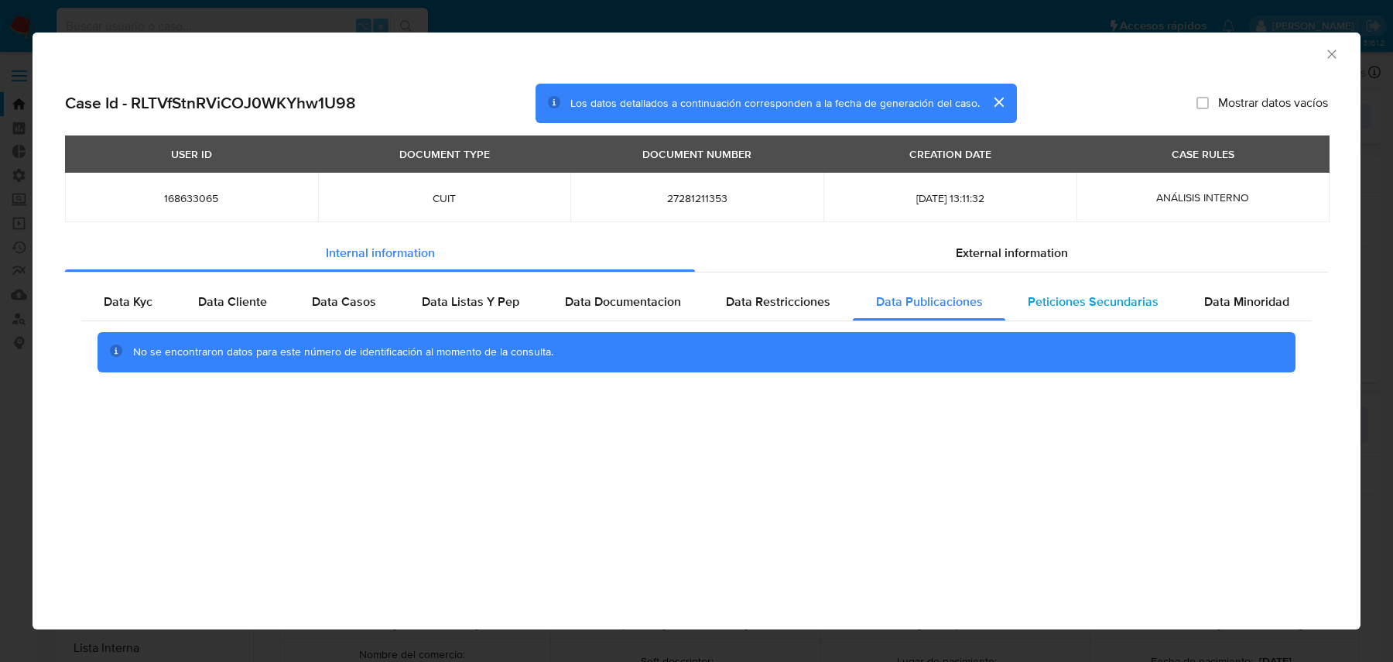
click at [1081, 298] on span "Peticiones Secundarias" at bounding box center [1092, 301] width 131 height 18
click at [1244, 299] on span "Data Minoridad" at bounding box center [1246, 301] width 85 height 18
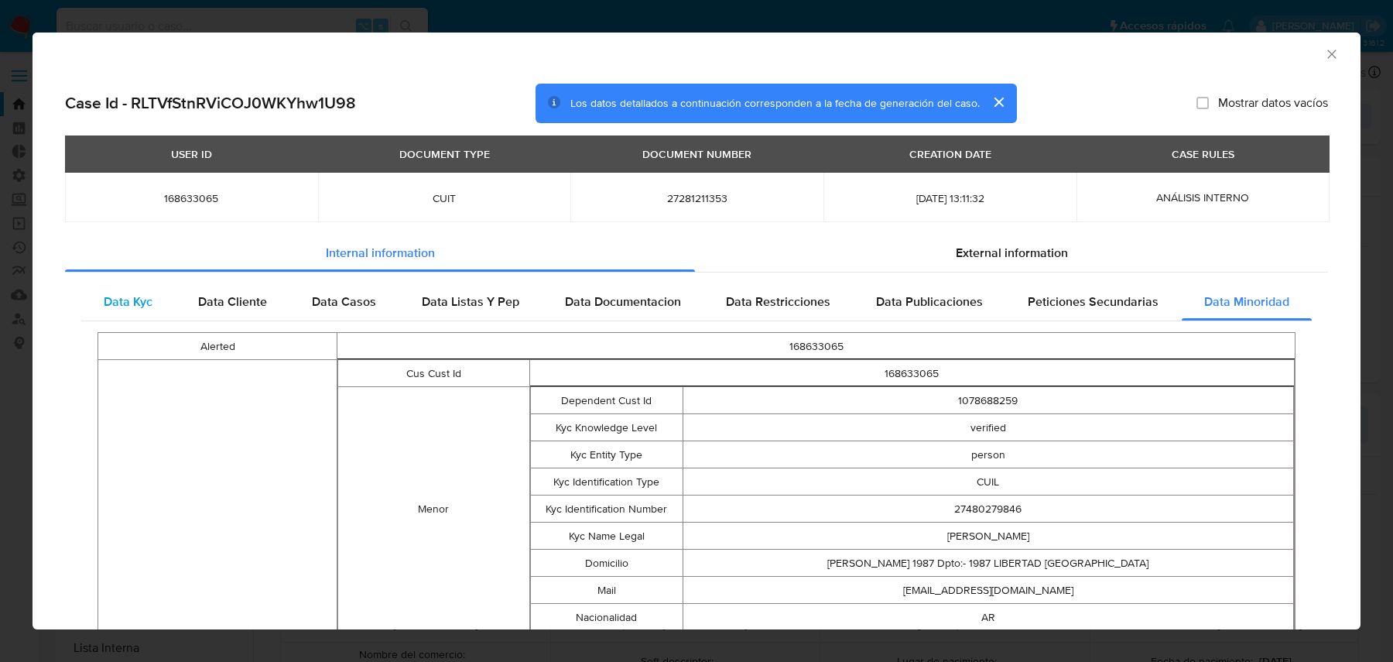
click at [137, 296] on span "Data Kyc" at bounding box center [128, 301] width 49 height 18
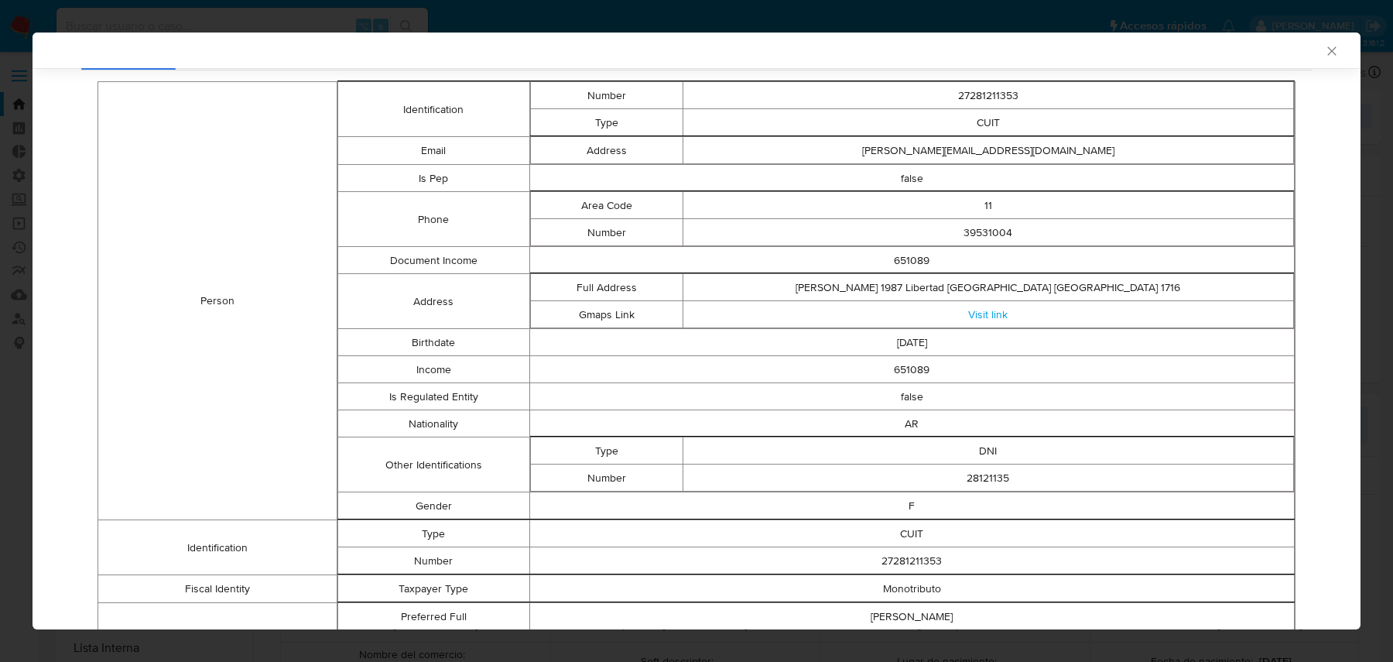
scroll to position [596, 0]
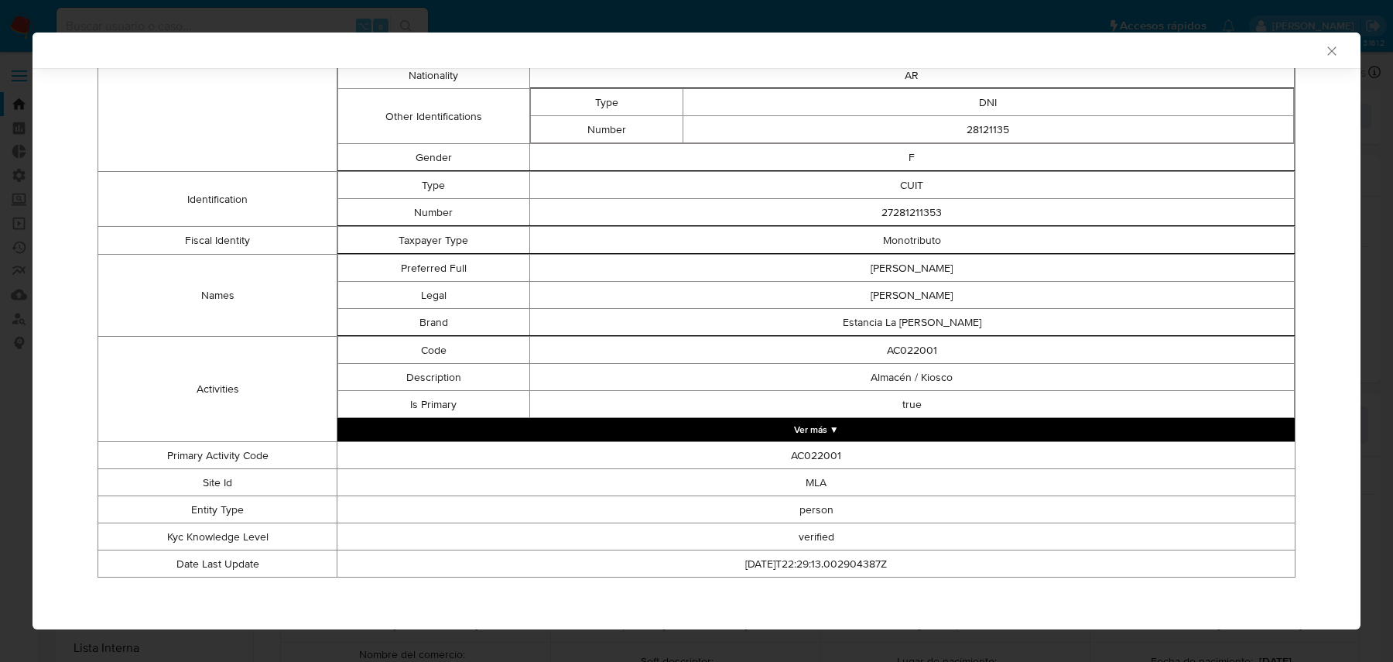
click at [665, 424] on button "Ver más ▼" at bounding box center [815, 429] width 957 height 23
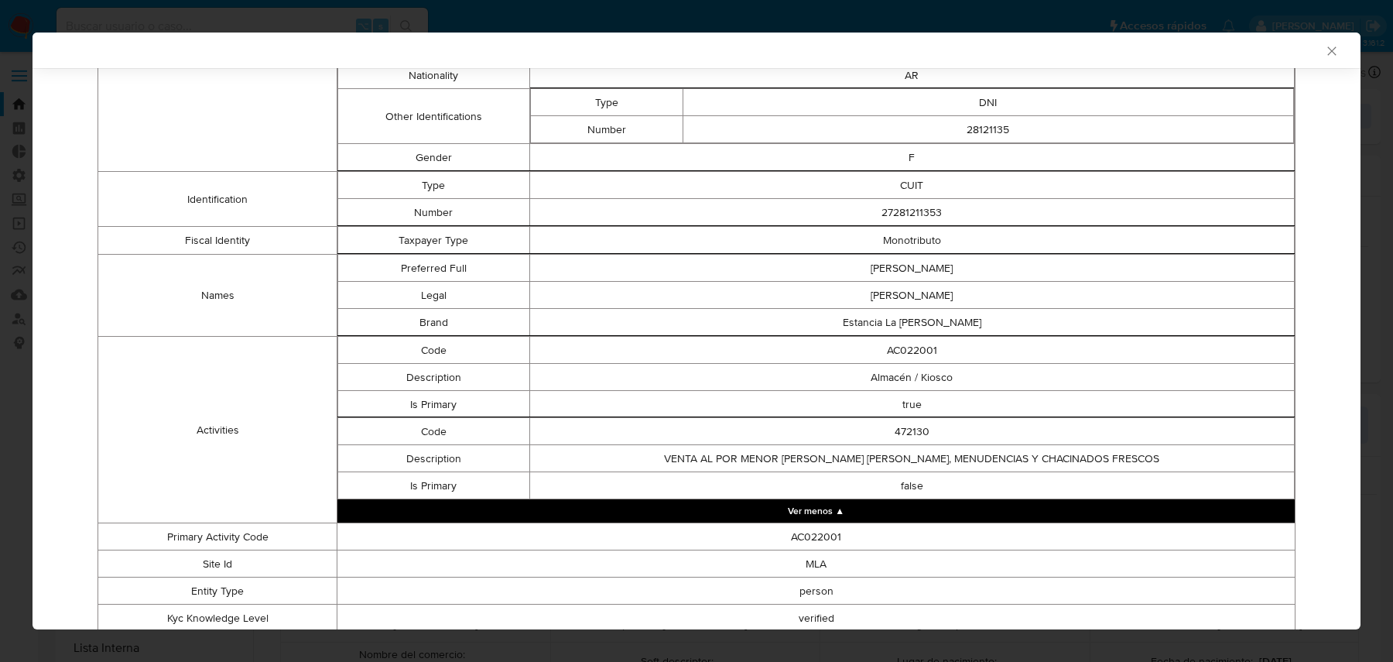
click at [887, 374] on td "Almacén / Kiosco" at bounding box center [911, 377] width 765 height 27
click at [846, 463] on td "VENTA AL POR MENOR [PERSON_NAME] [PERSON_NAME], MENUDENCIAS Y CHACINADOS FRESCOS" at bounding box center [911, 458] width 765 height 27
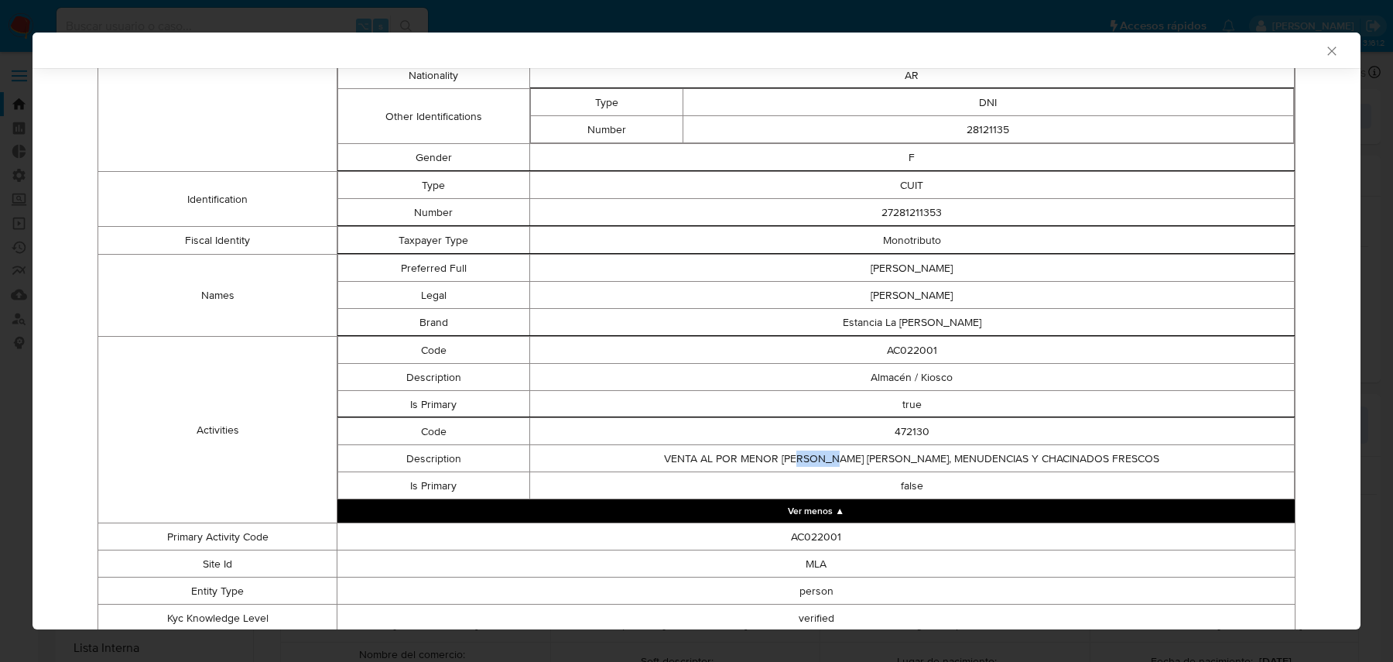
click at [846, 463] on td "VENTA AL POR MENOR [PERSON_NAME] [PERSON_NAME], MENUDENCIAS Y CHACINADOS FRESCOS" at bounding box center [911, 458] width 765 height 27
click at [1027, 386] on td "Almacén / Kiosco" at bounding box center [911, 377] width 765 height 27
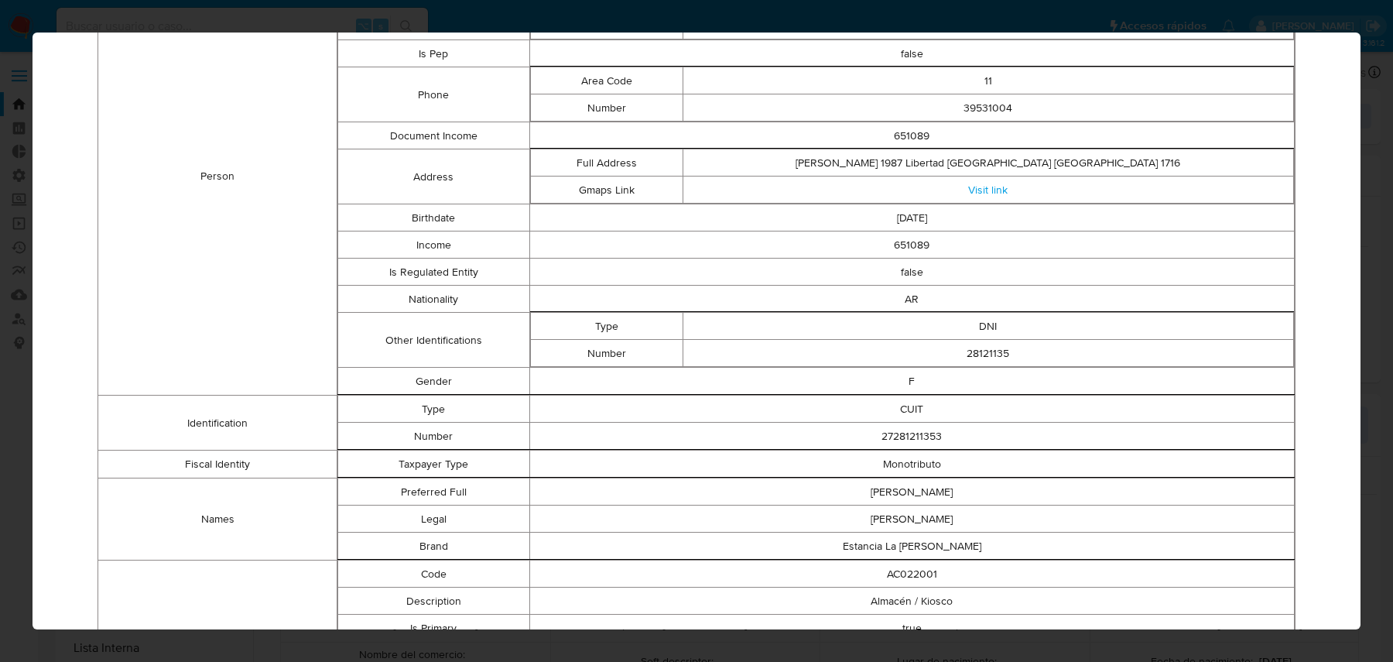
scroll to position [0, 0]
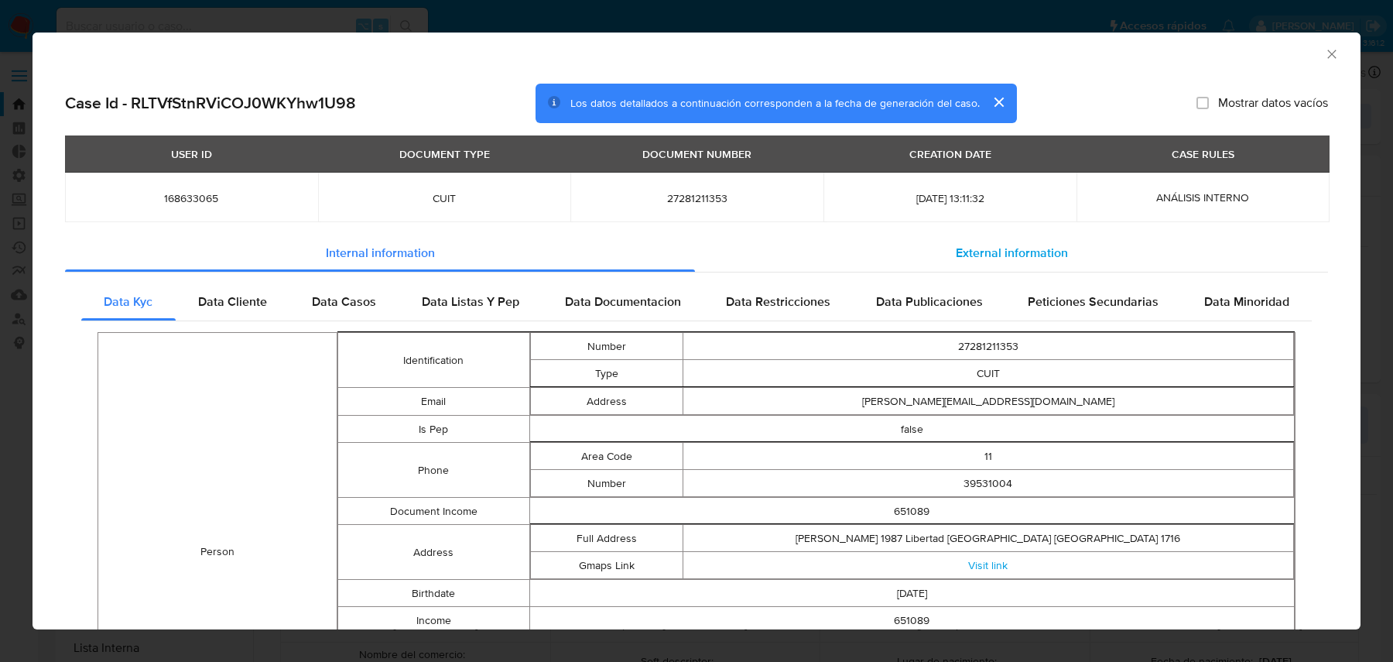
click at [908, 259] on div "External information" at bounding box center [1011, 252] width 633 height 37
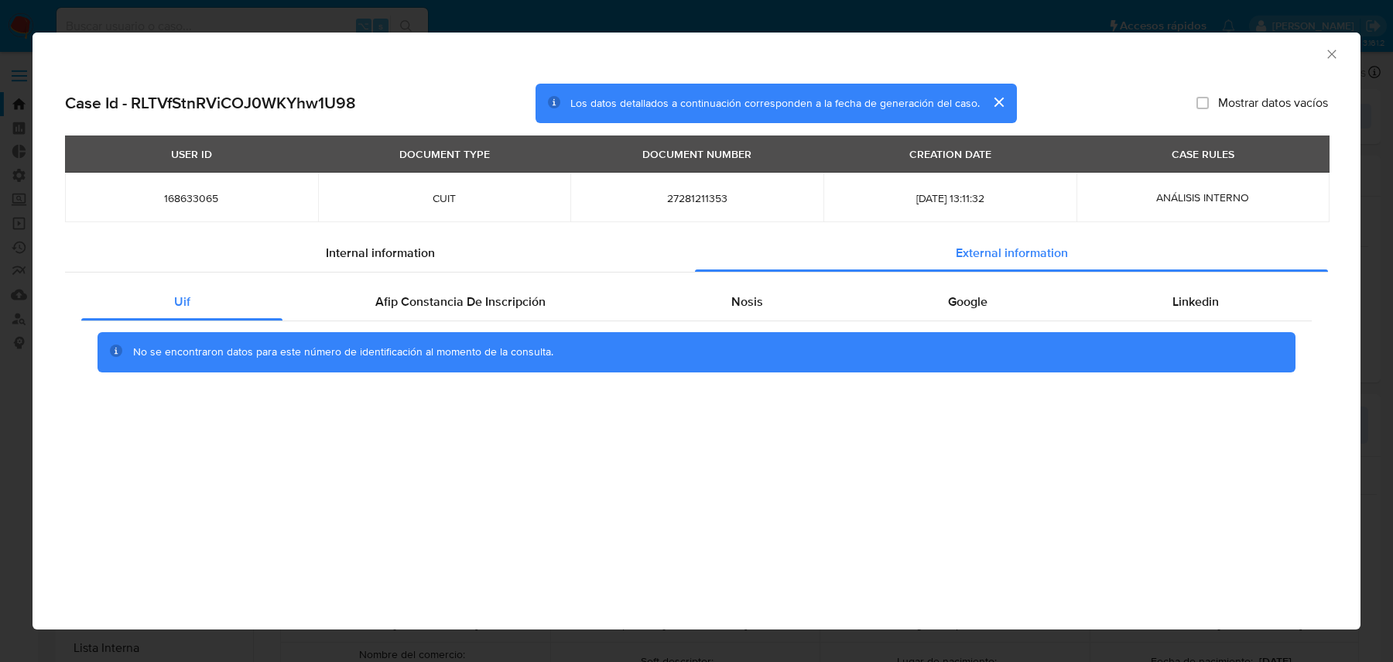
click at [453, 334] on div "No se encontraron datos para este número de identificación al momento de la con…" at bounding box center [696, 352] width 1198 height 40
click at [453, 313] on div "Afip Constancia De Inscripción" at bounding box center [459, 301] width 355 height 37
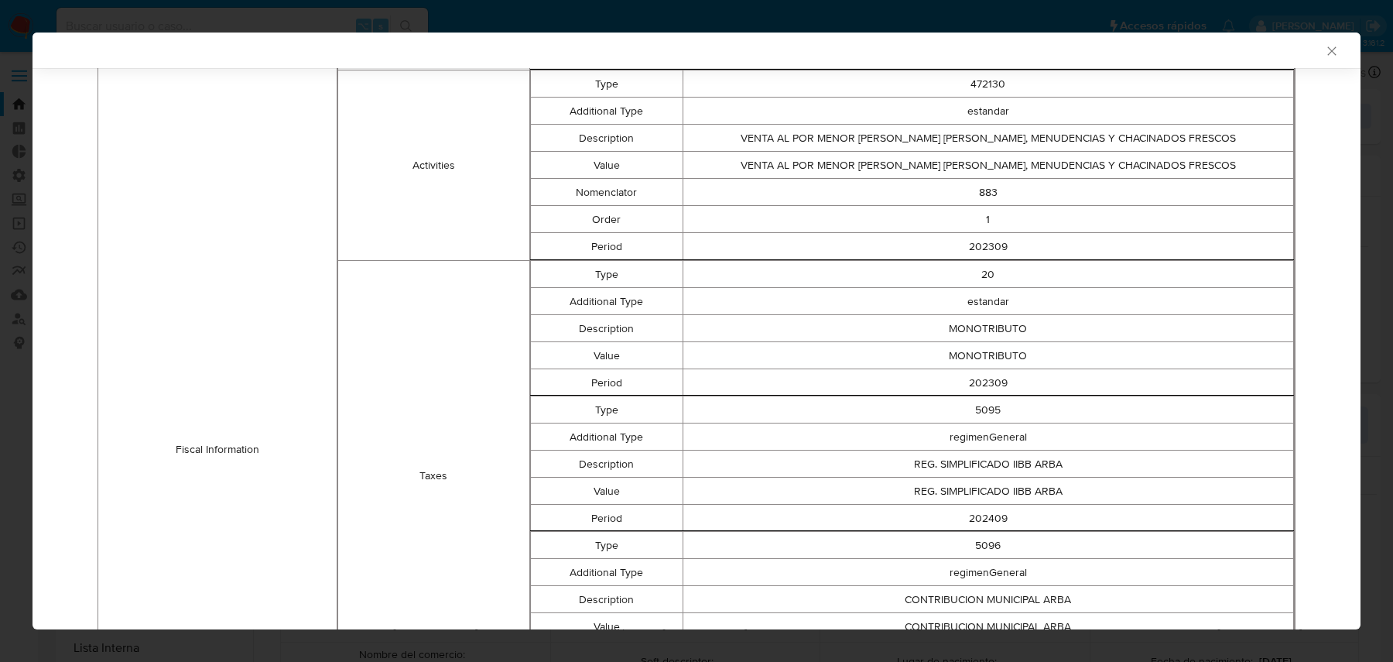
scroll to position [589, 0]
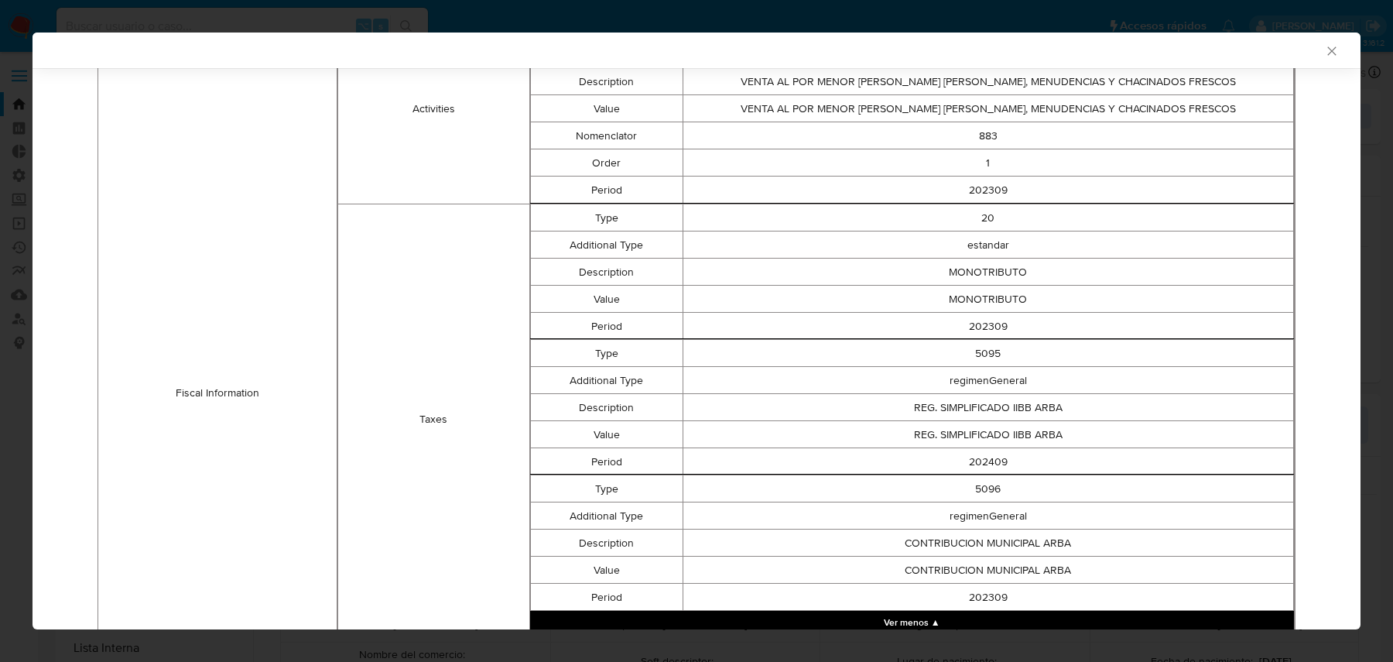
click at [453, 313] on td "Taxes" at bounding box center [433, 419] width 191 height 430
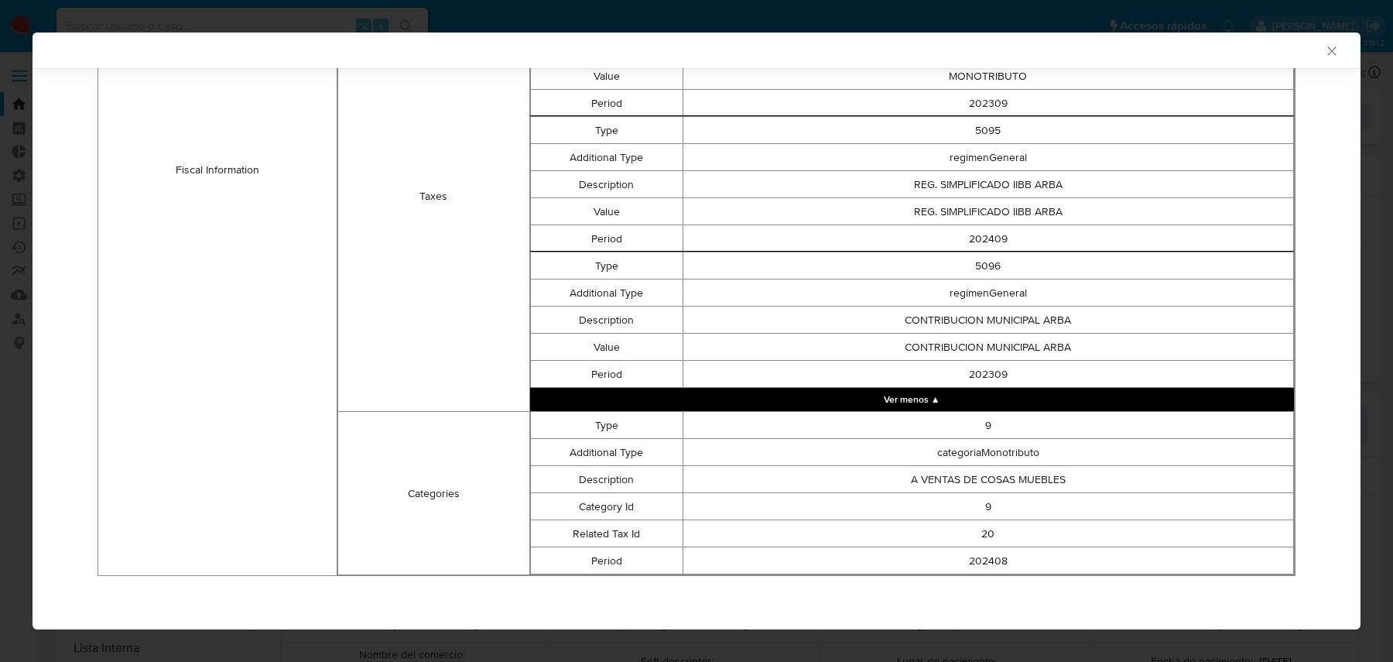
scroll to position [0, 0]
